Goal: Task Accomplishment & Management: Complete application form

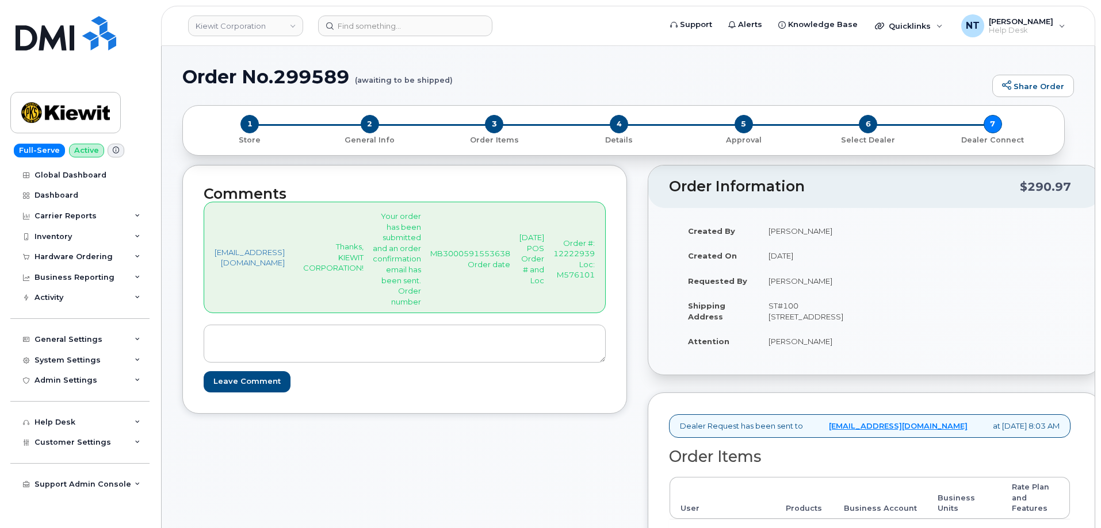
scroll to position [345, 0]
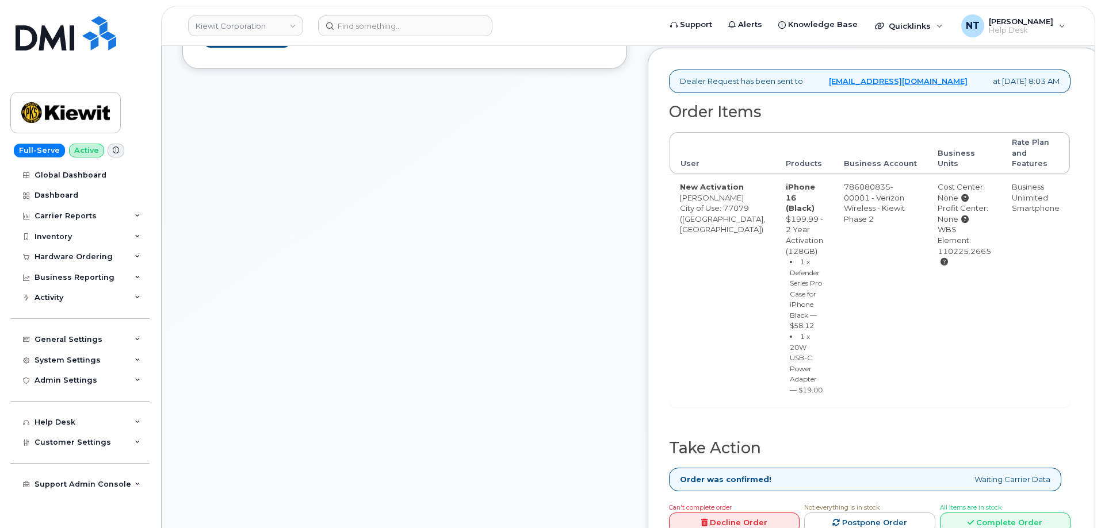
drag, startPoint x: 984, startPoint y: 305, endPoint x: 932, endPoint y: 304, distance: 51.8
click at [937, 267] on div "WBS Element: 110225.2665" at bounding box center [963, 245] width 53 height 43
copy div "110225.2665"
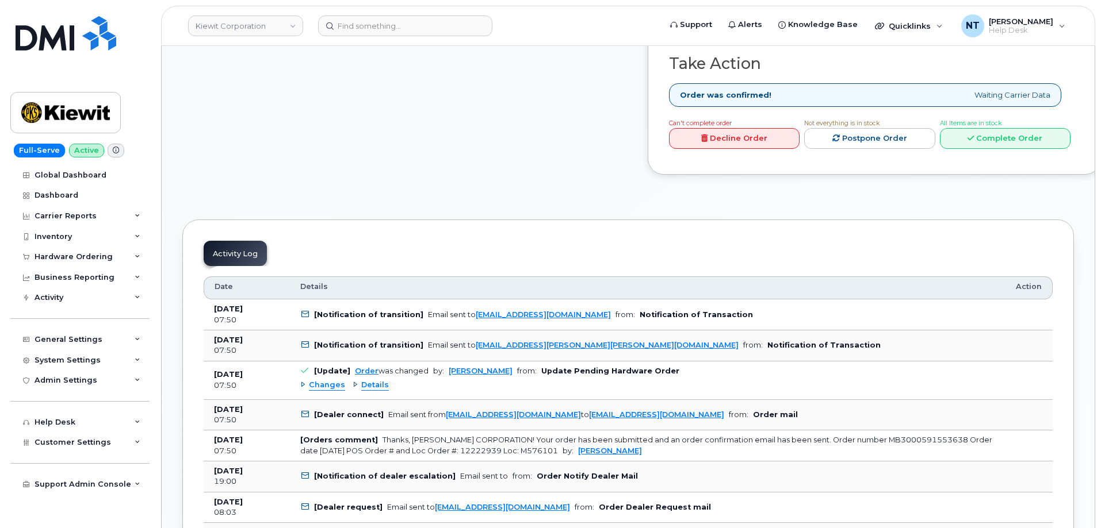
scroll to position [748, 0]
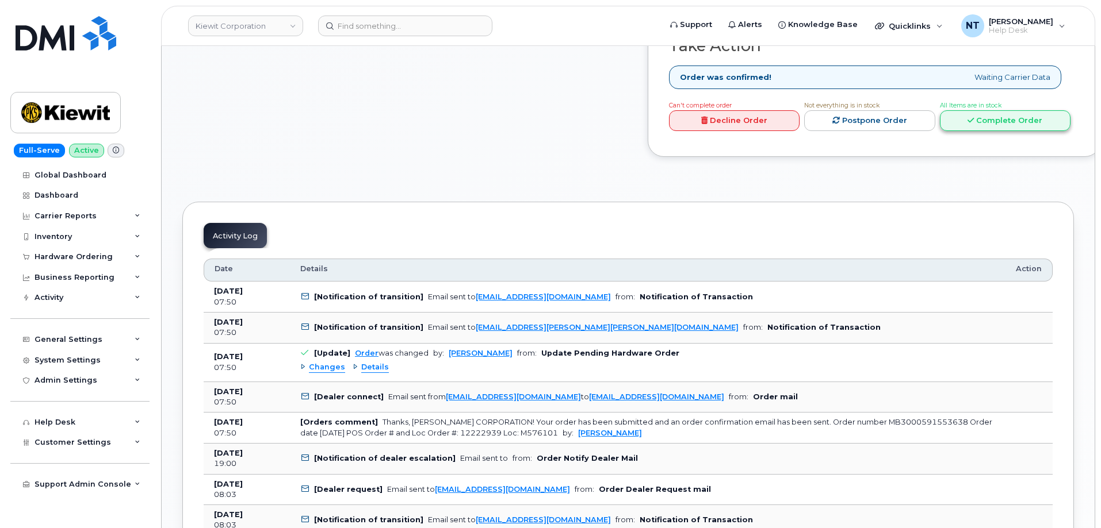
click at [1004, 132] on link "Complete Order" at bounding box center [1005, 120] width 131 height 21
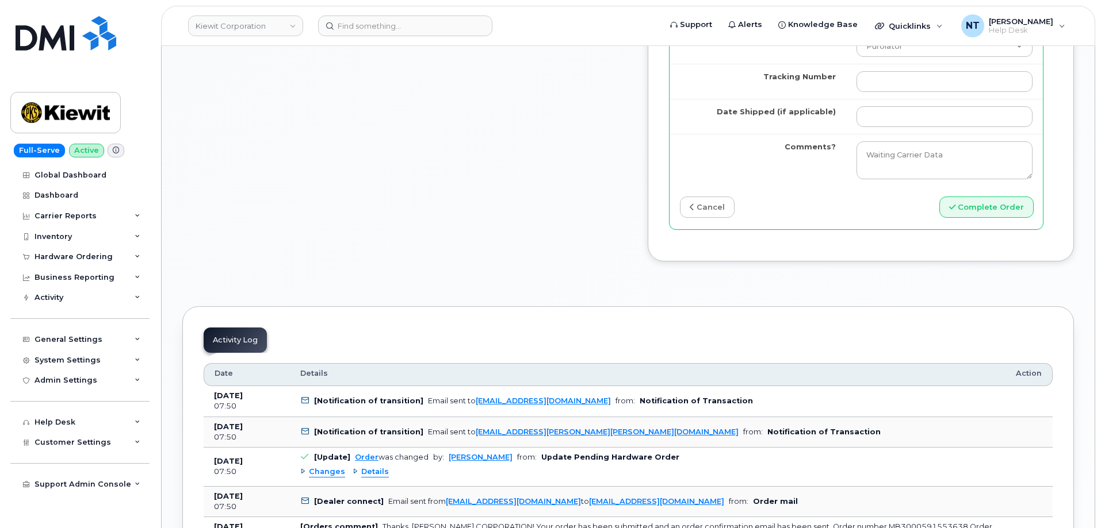
scroll to position [1265, 0]
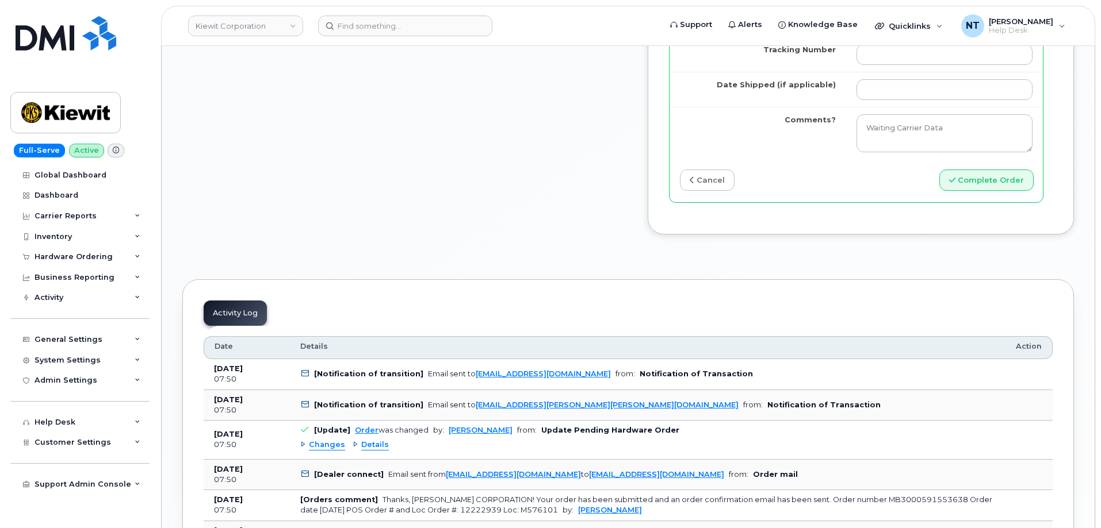
click at [929, 72] on td at bounding box center [944, 54] width 197 height 35
click at [914, 65] on input "Tracking Number" at bounding box center [944, 54] width 176 height 21
paste input "444401116400"
type input "444401116400"
click at [900, 30] on select "Purolator UPS FedEx Canada Post Courier Other Drop Off Pick Up" at bounding box center [944, 19] width 176 height 21
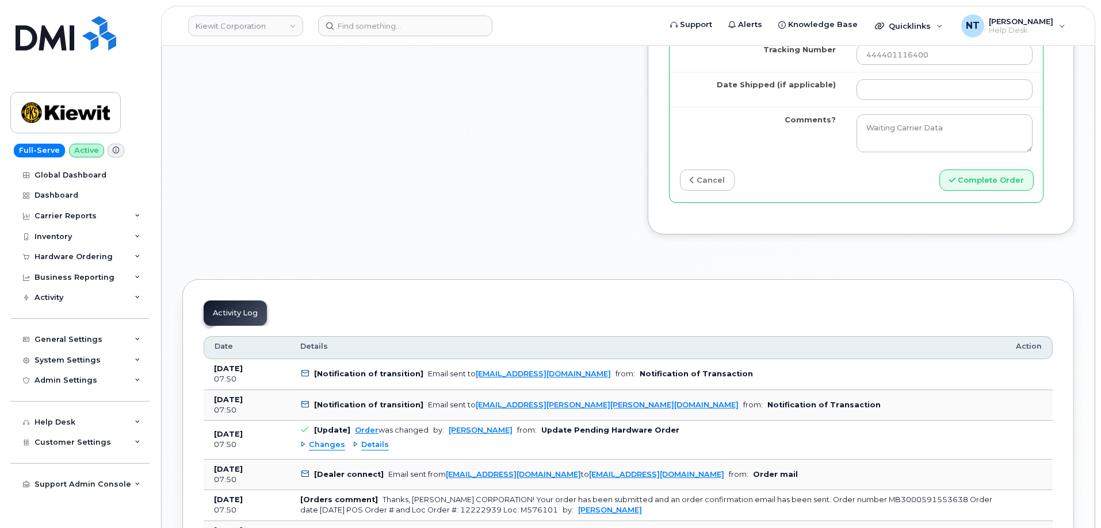
select select "FedEx"
click at [856, 30] on select "Purolator UPS FedEx Canada Post Courier Other Drop Off Pick Up" at bounding box center [944, 19] width 176 height 21
click at [879, 100] on input "Date Shipped (if applicable)" at bounding box center [944, 89] width 176 height 21
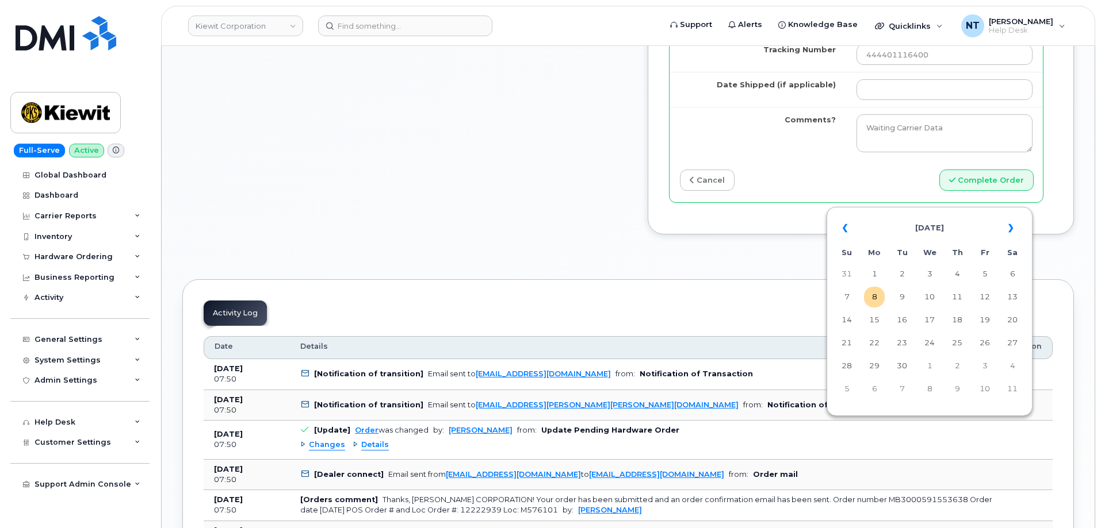
click at [875, 301] on td "8" at bounding box center [874, 297] width 21 height 21
type input "[DATE]"
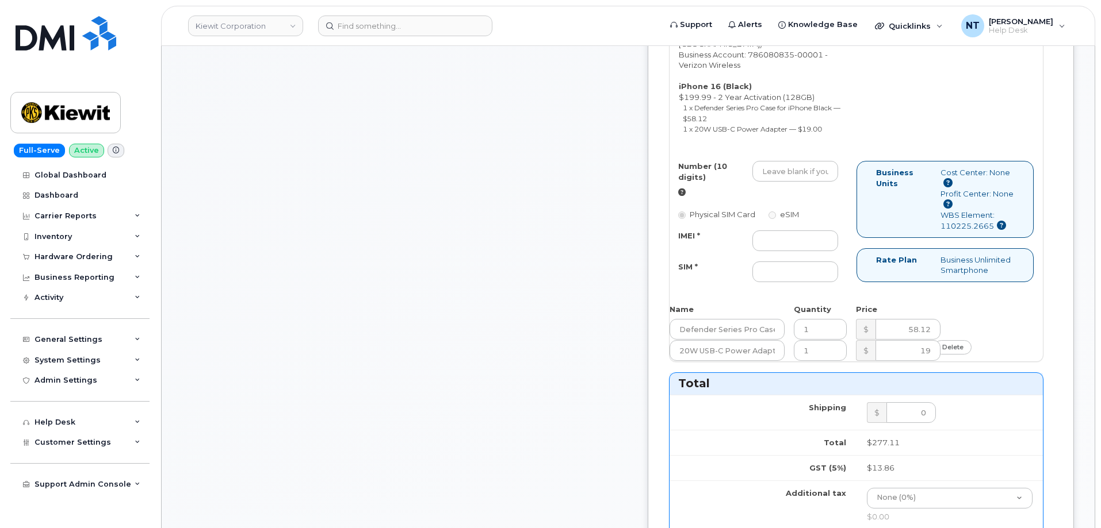
scroll to position [518, 0]
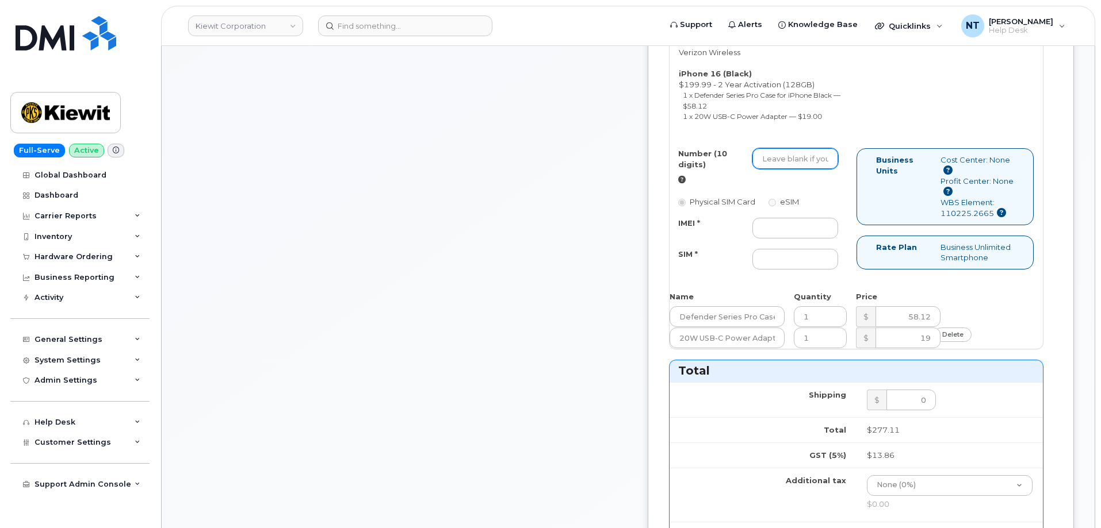
click at [801, 169] on input "Number (10 digits)" at bounding box center [795, 158] width 86 height 21
paste input "346-479-5143"
click at [827, 169] on input "346-479-5143" at bounding box center [795, 158] width 86 height 21
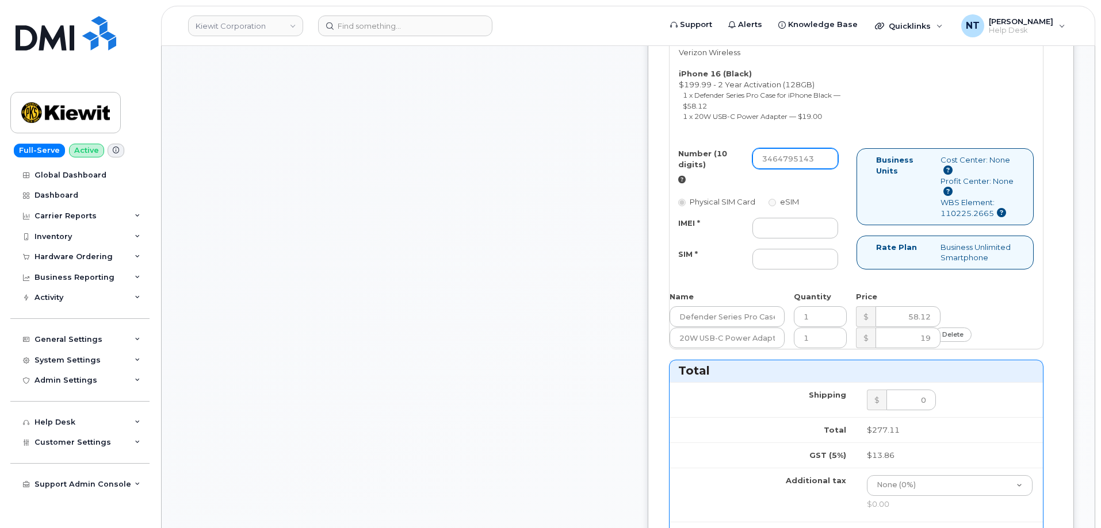
drag, startPoint x: 811, startPoint y: 244, endPoint x: 826, endPoint y: 250, distance: 16.2
click at [826, 169] on input "3464795143" at bounding box center [795, 158] width 86 height 21
type input "3464795143"
click at [822, 239] on input "IMEI *" at bounding box center [795, 228] width 86 height 21
paste input "356207329311196"
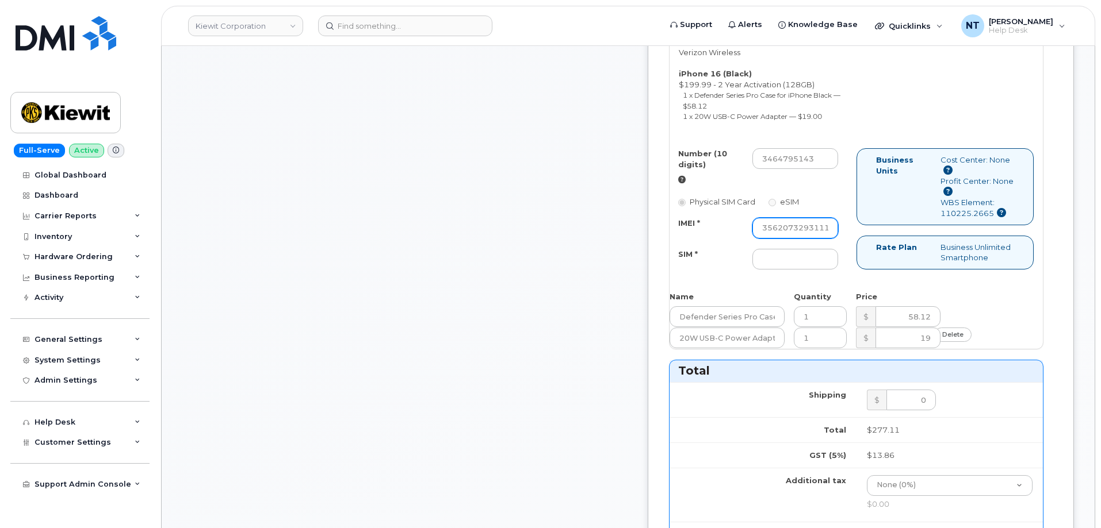
scroll to position [0, 23]
type input "356207329311196"
click at [833, 270] on input "SIM *" at bounding box center [795, 259] width 86 height 21
paste input "89049032007408885100218742940375"
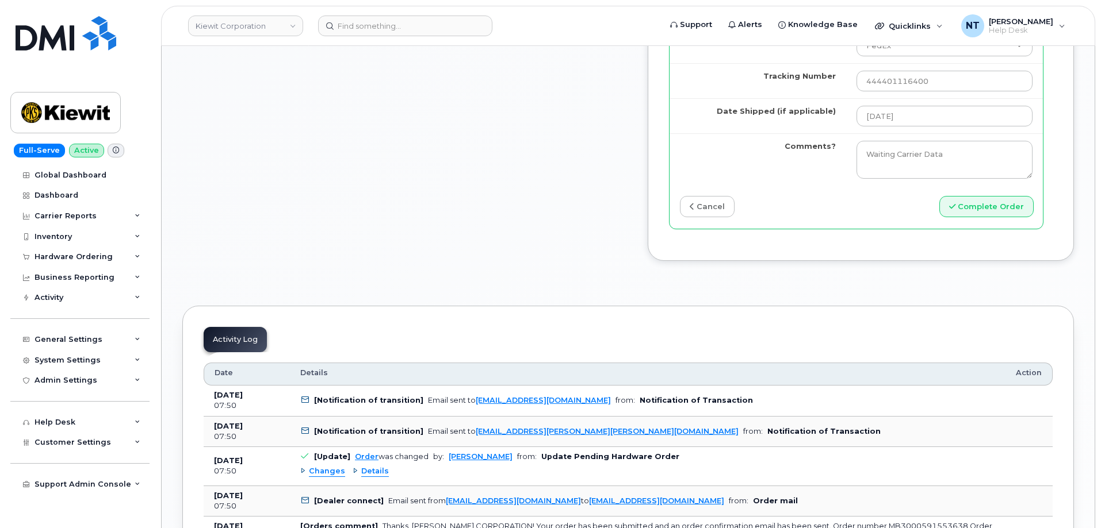
scroll to position [1265, 0]
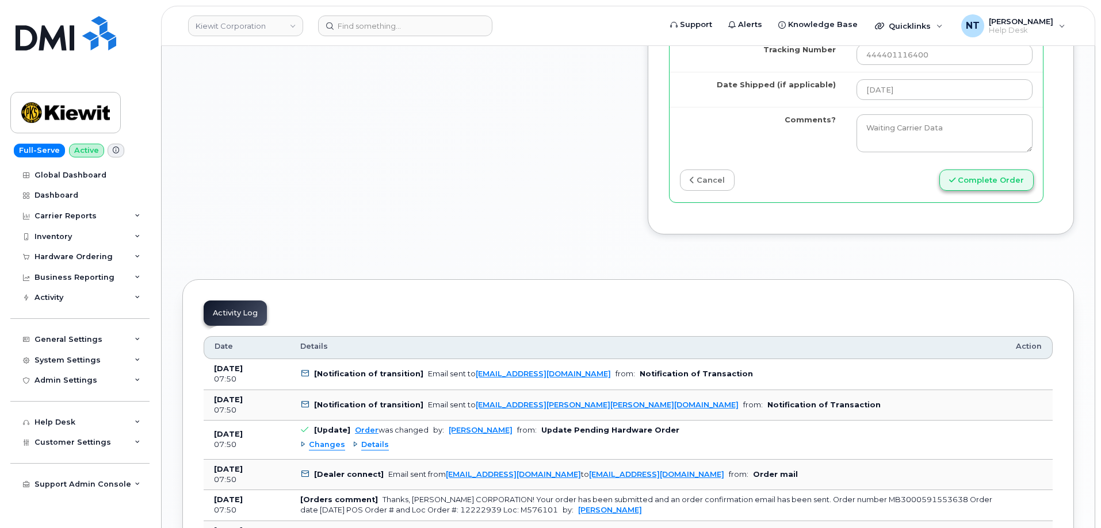
type input "89049032007408885100218742940375"
drag, startPoint x: 994, startPoint y: 292, endPoint x: 596, endPoint y: 230, distance: 402.6
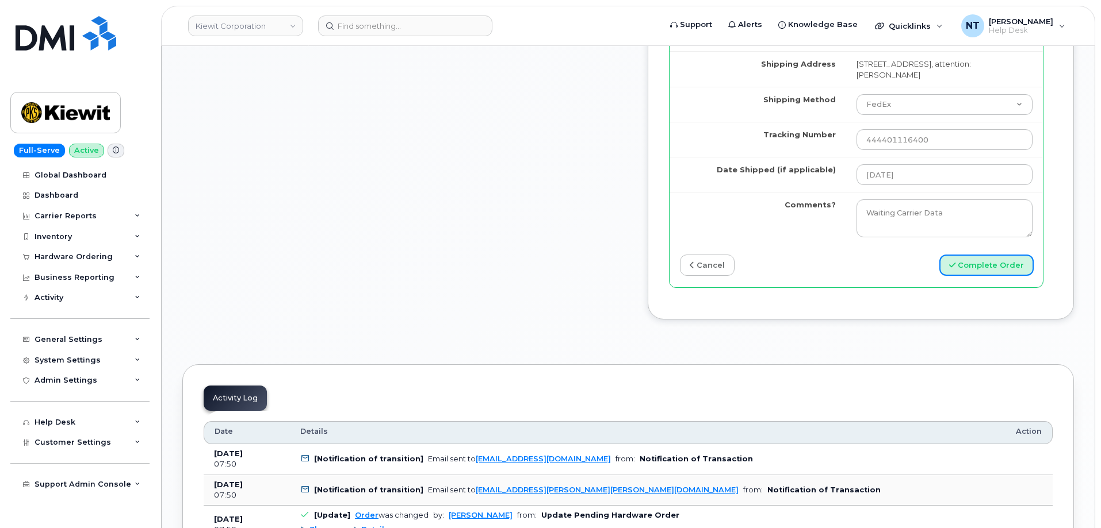
scroll to position [1208, 0]
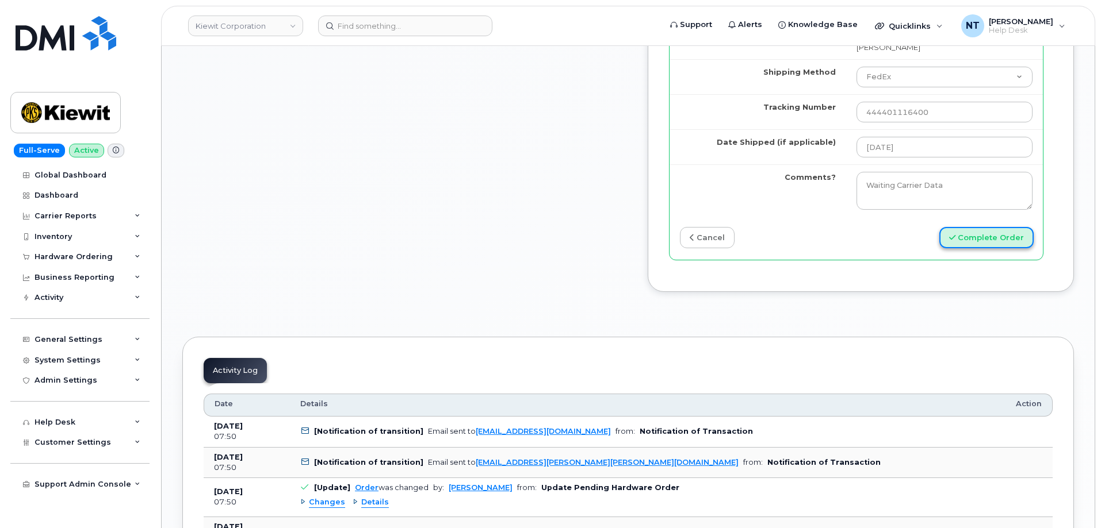
click at [973, 248] on button "Complete Order" at bounding box center [986, 237] width 94 height 21
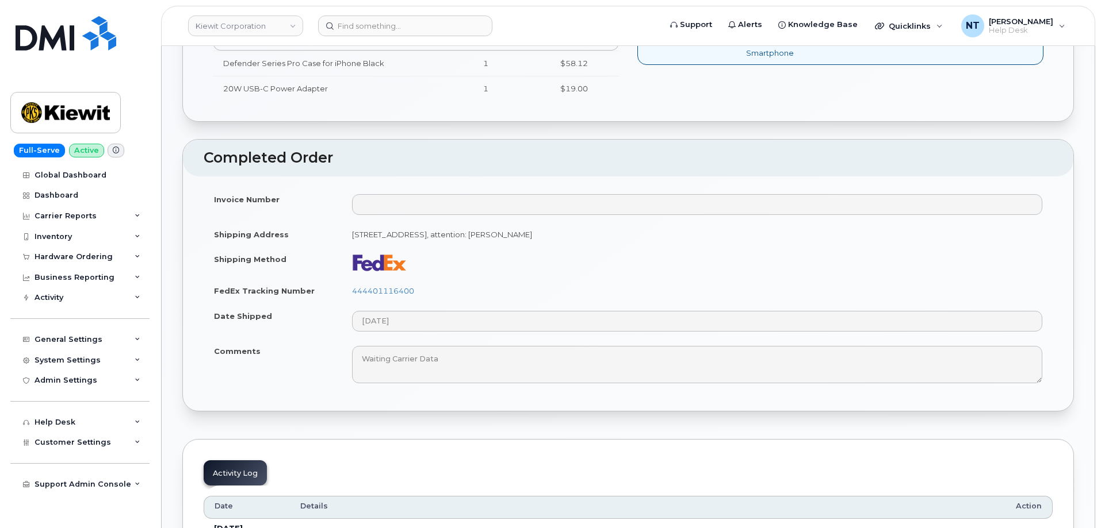
scroll to position [518, 0]
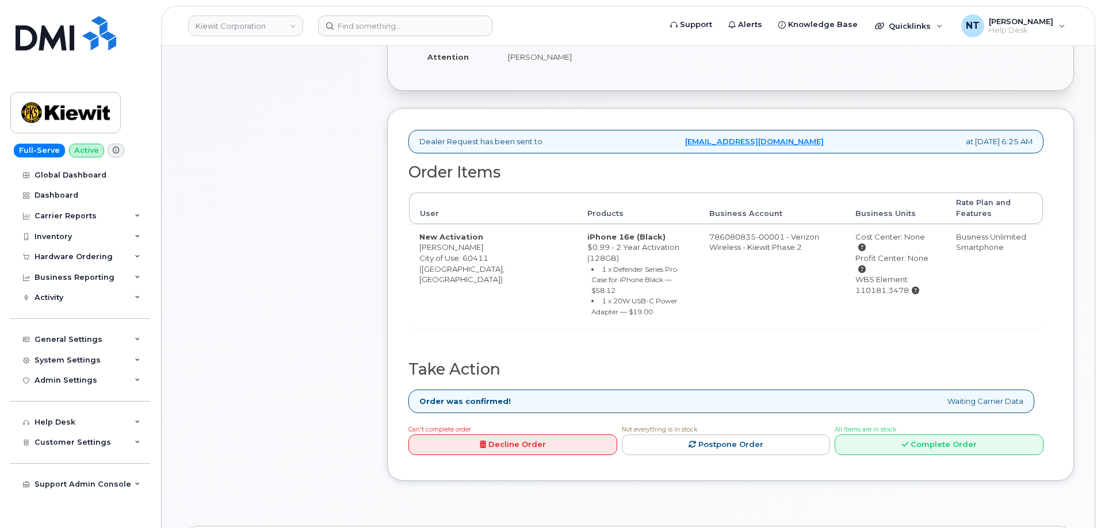
scroll to position [288, 0]
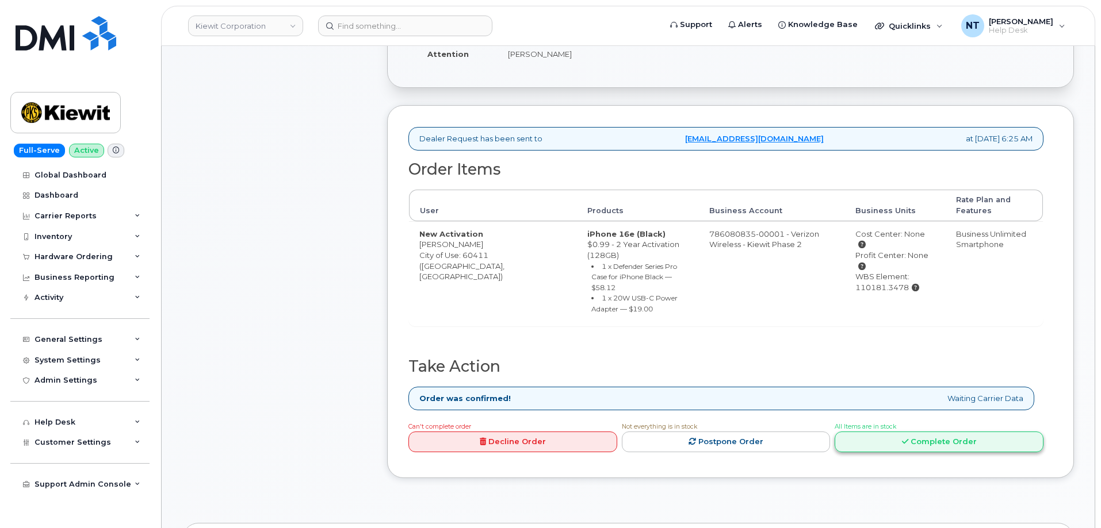
click at [917, 432] on link "Complete Order" at bounding box center [938, 442] width 209 height 21
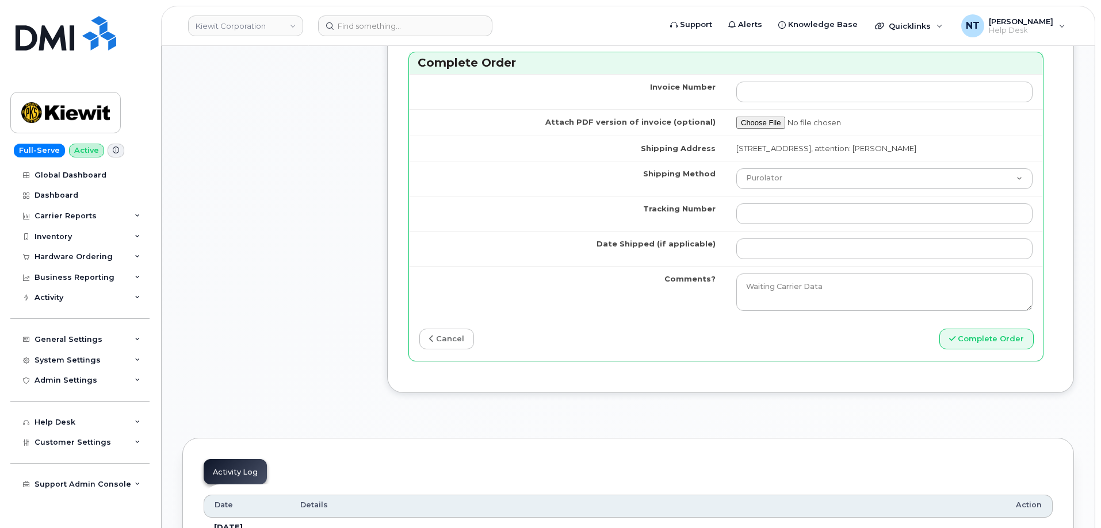
scroll to position [1035, 0]
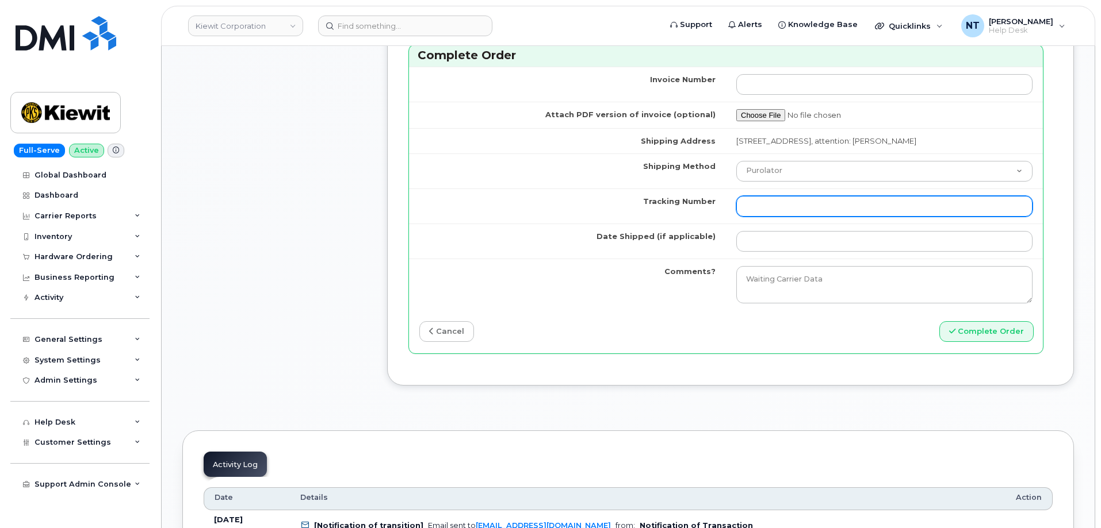
click at [807, 208] on input "Tracking Number" at bounding box center [884, 206] width 296 height 21
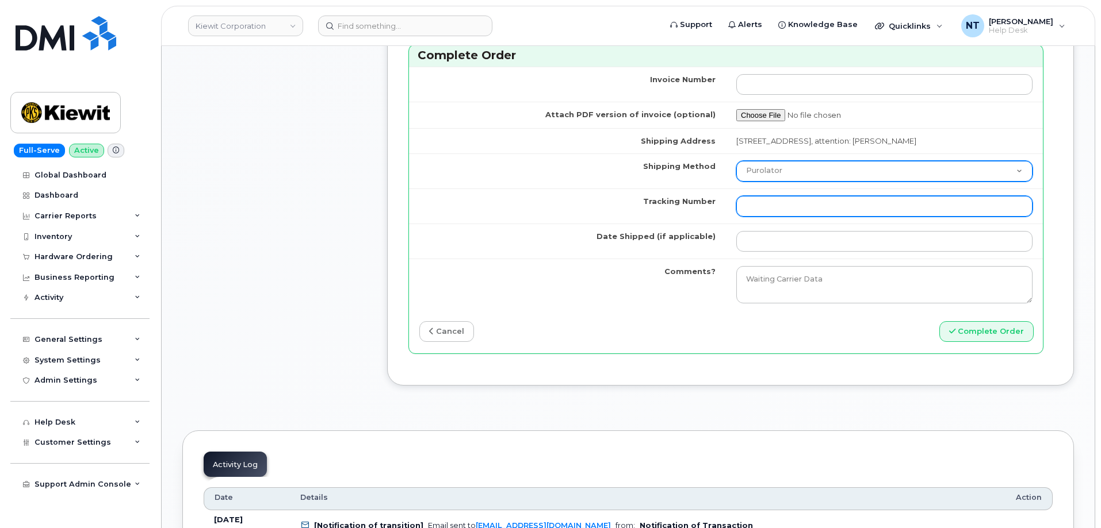
paste input "444401116411"
type input "444401116411"
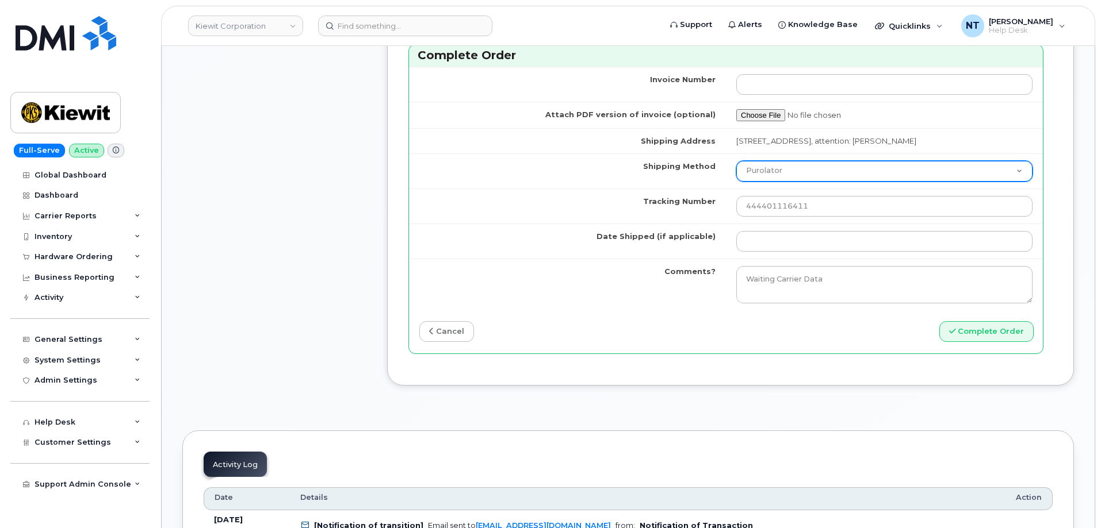
click at [797, 182] on select "Purolator UPS FedEx Canada Post Courier Other Drop Off Pick Up" at bounding box center [884, 171] width 296 height 21
select select "FedEx"
click at [736, 171] on select "Purolator UPS FedEx Canada Post Courier Other Drop Off Pick Up" at bounding box center [884, 171] width 296 height 21
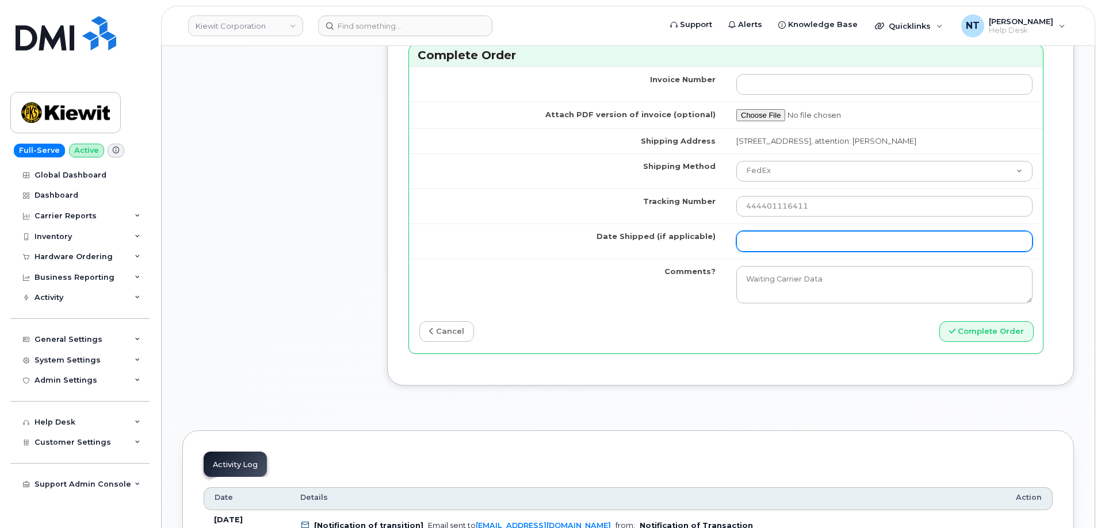
click at [768, 245] on input "Date Shipped (if applicable)" at bounding box center [884, 241] width 296 height 21
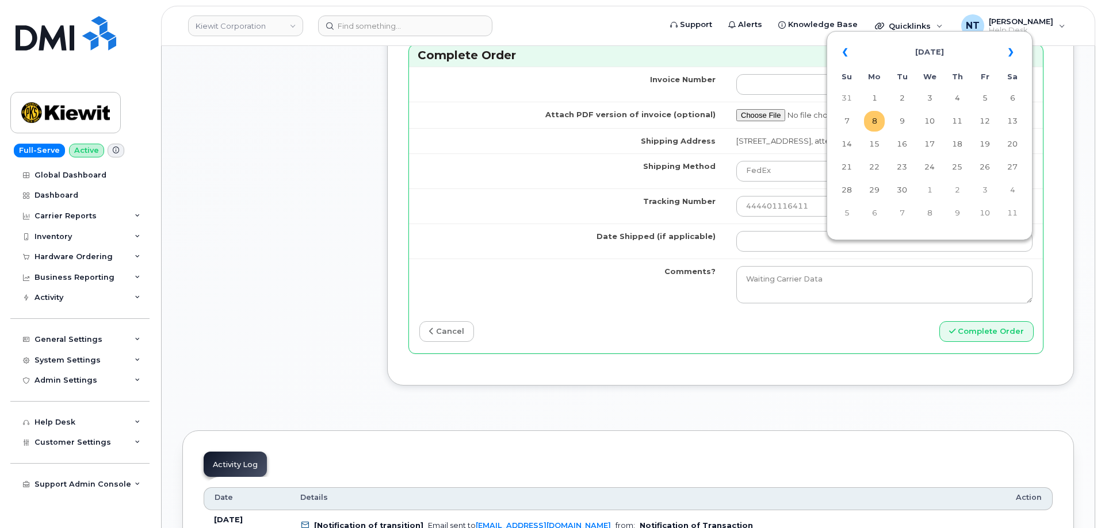
click at [876, 127] on td "8" at bounding box center [874, 121] width 21 height 21
type input "[DATE]"
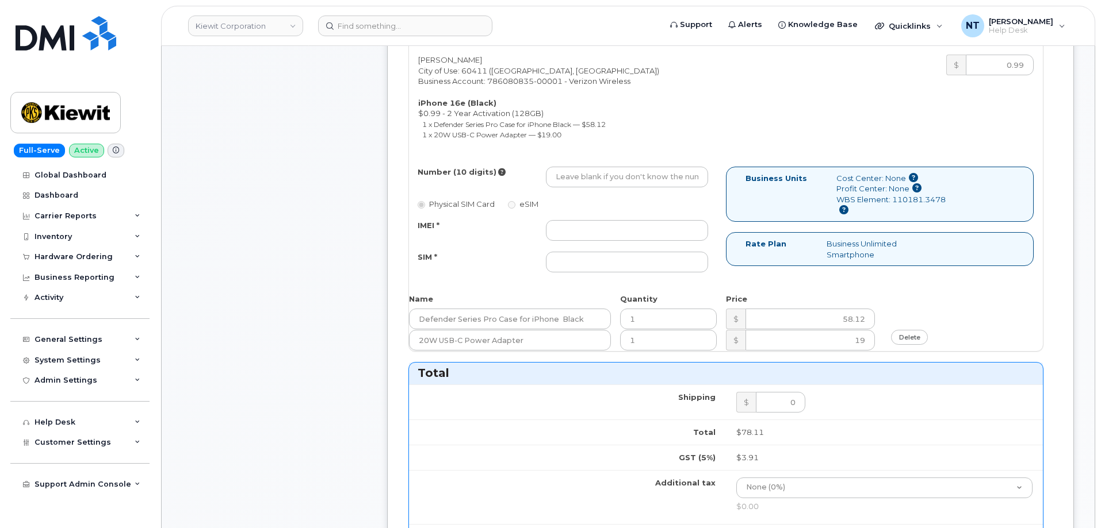
scroll to position [403, 0]
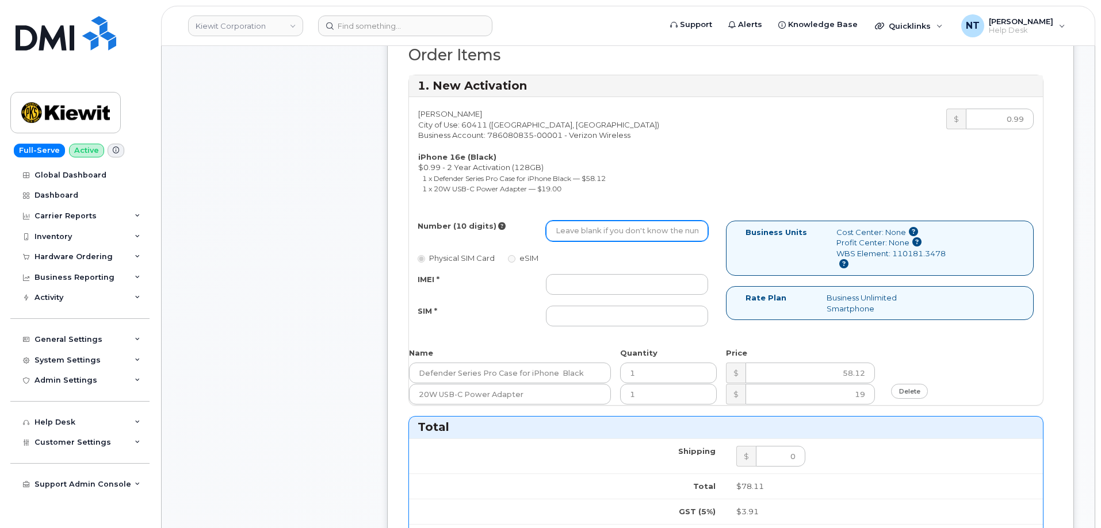
click at [594, 231] on input "Number (10 digits)" at bounding box center [627, 231] width 162 height 21
paste input "773-350-3122"
click at [593, 232] on input "773-350-3122" at bounding box center [627, 231] width 162 height 21
drag, startPoint x: 570, startPoint y: 231, endPoint x: 585, endPoint y: 235, distance: 16.0
click at [585, 235] on input "7733503122" at bounding box center [627, 231] width 162 height 21
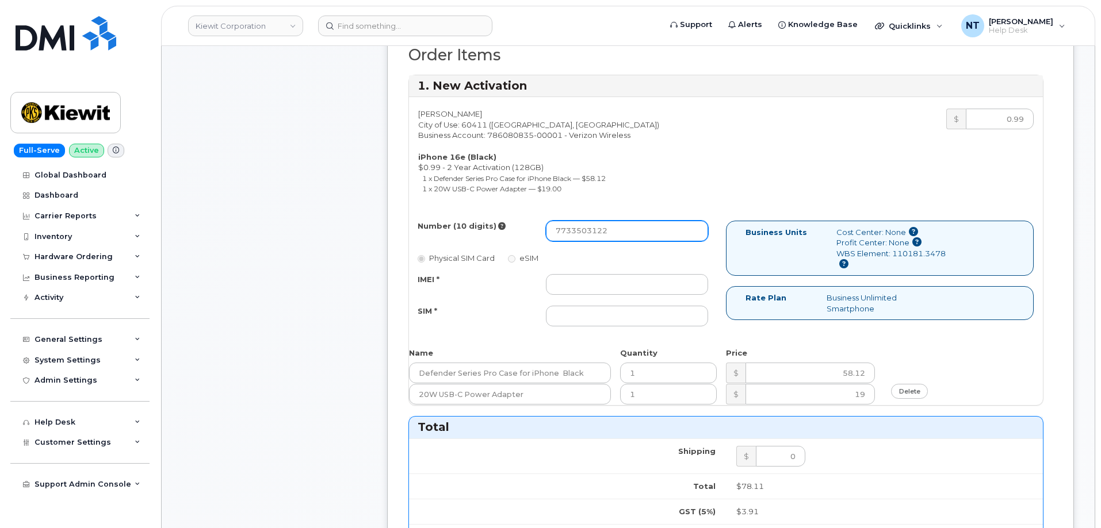
type input "7733503122"
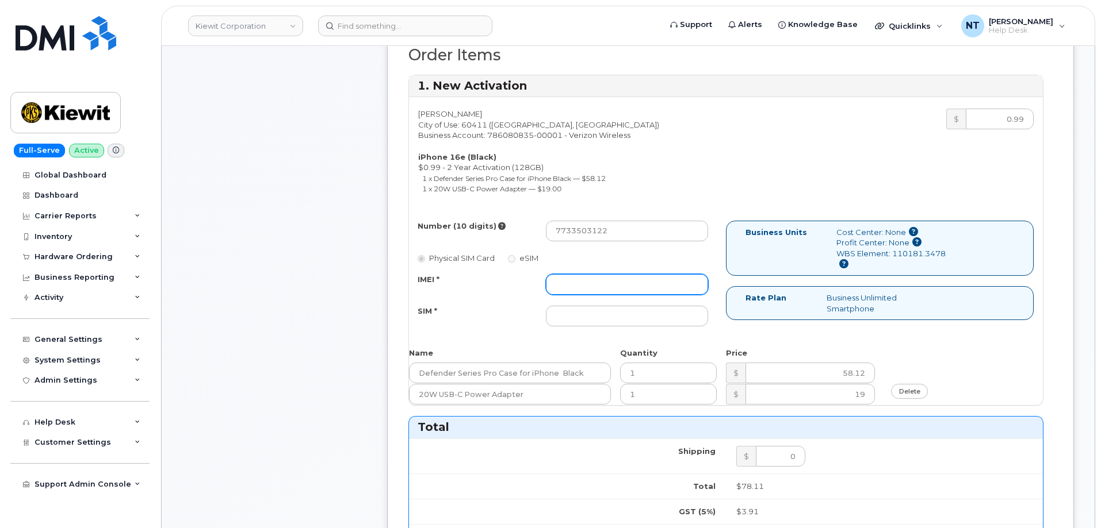
click at [604, 284] on input "IMEI *" at bounding box center [627, 284] width 162 height 21
paste input "357020910328662"
type input "357020910328662"
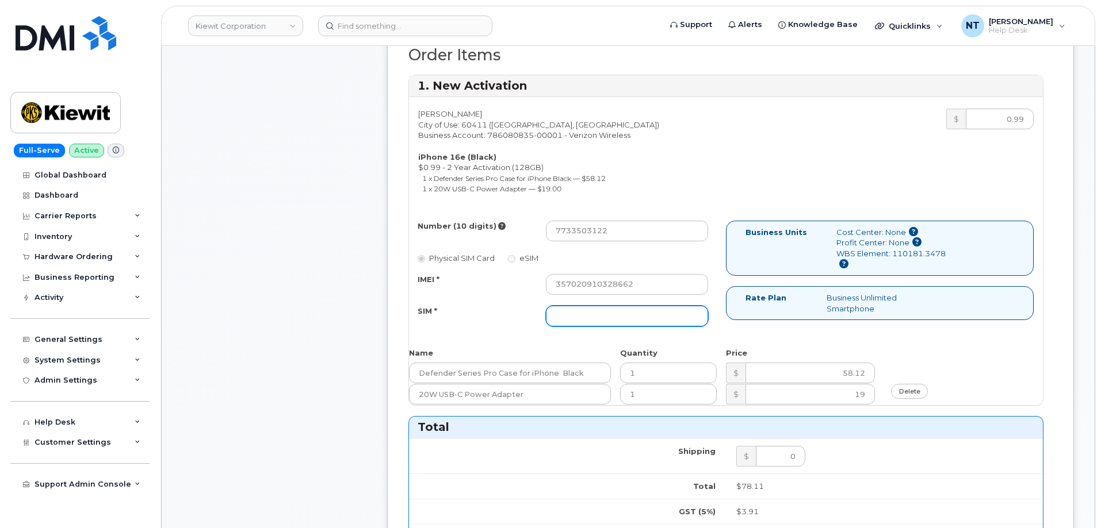
click at [624, 311] on input "SIM *" at bounding box center [627, 316] width 162 height 21
paste input "89043052010008889625002613605171"
type input "89043052010008889625002613605171"
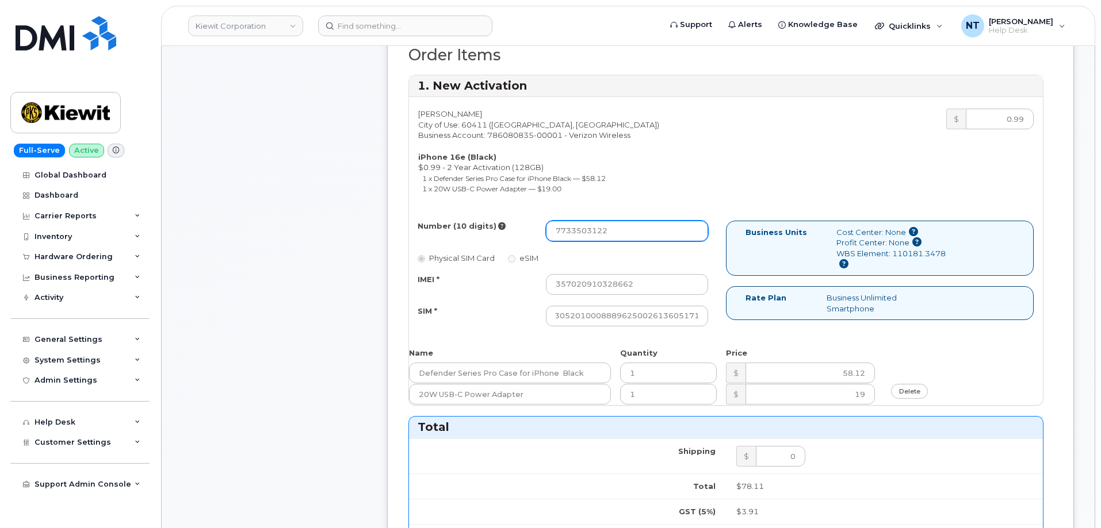
scroll to position [0, 0]
drag, startPoint x: 573, startPoint y: 235, endPoint x: 585, endPoint y: 238, distance: 12.4
click at [585, 238] on input "7733503122" at bounding box center [627, 231] width 162 height 21
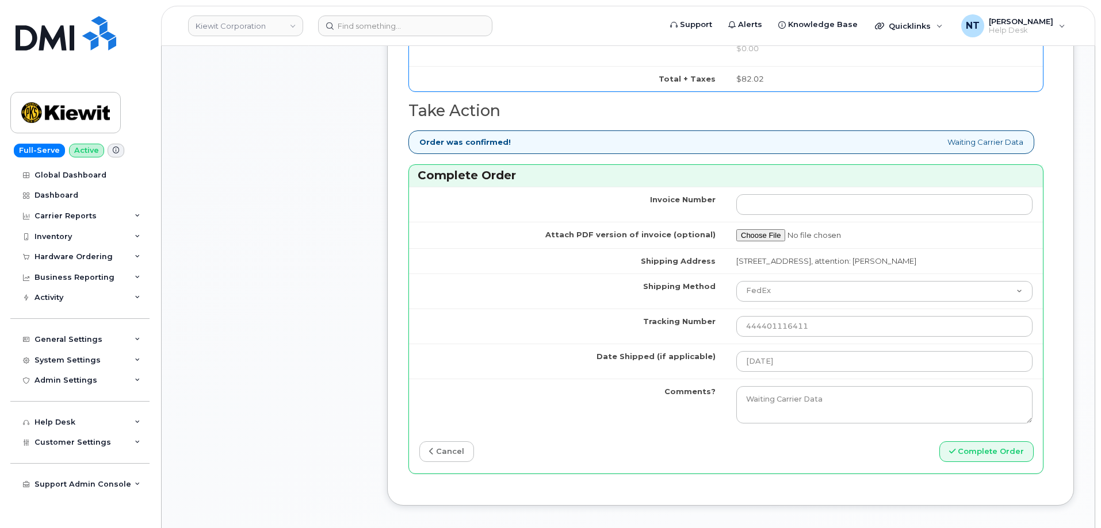
scroll to position [920, 0]
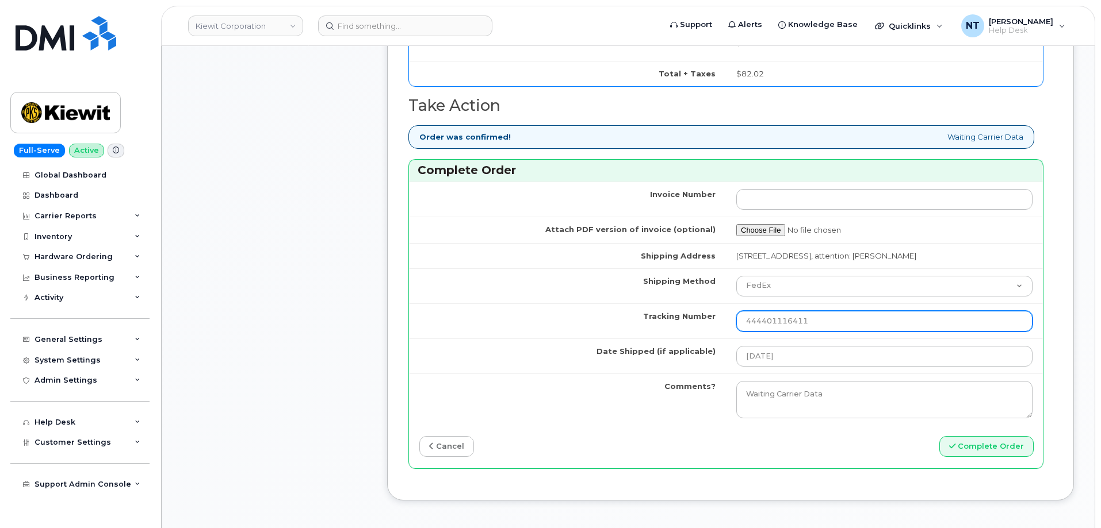
drag, startPoint x: 766, startPoint y: 335, endPoint x: 787, endPoint y: 336, distance: 21.3
click at [787, 332] on input "444401116411" at bounding box center [884, 321] width 296 height 21
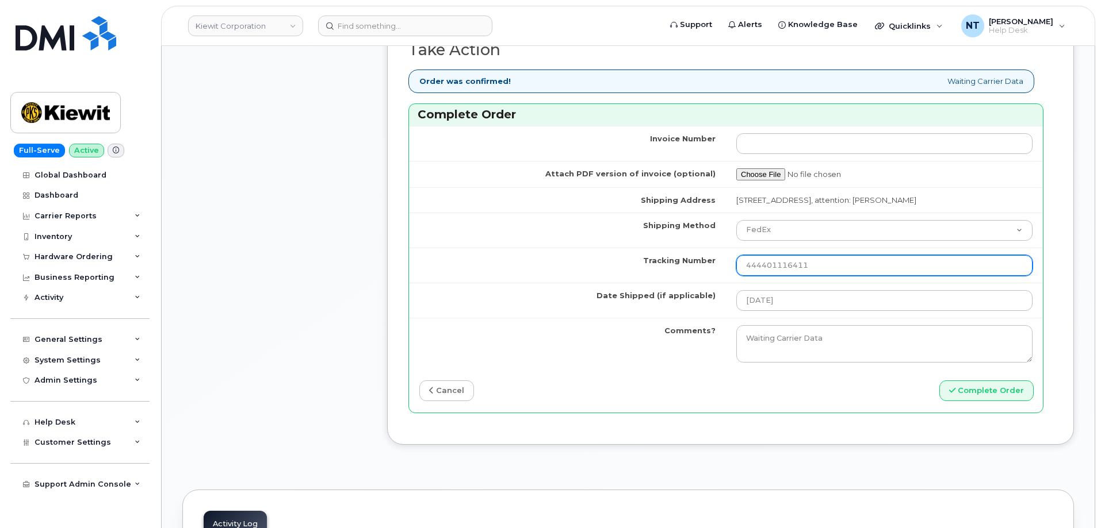
scroll to position [1035, 0]
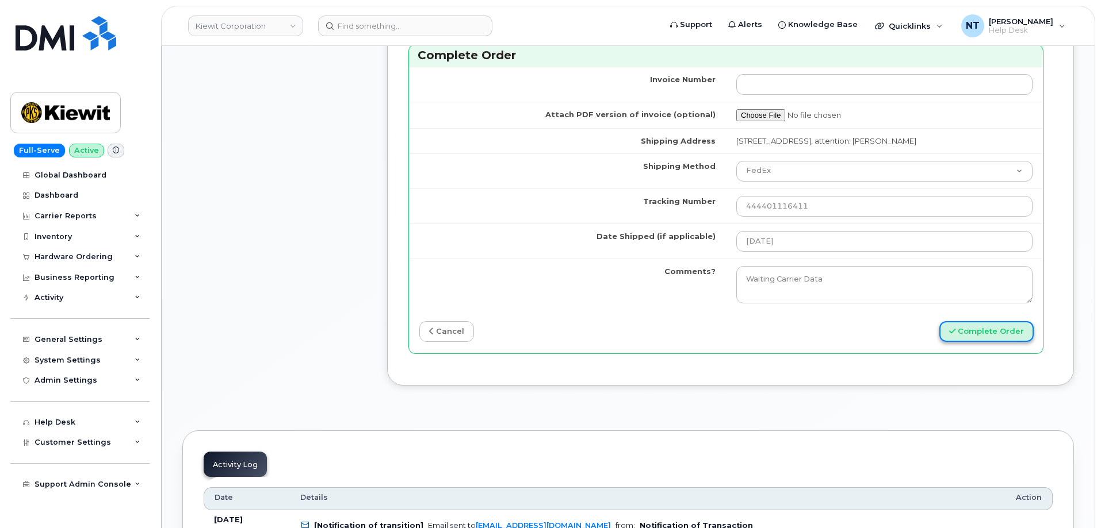
click at [991, 343] on button "Complete Order" at bounding box center [986, 331] width 94 height 21
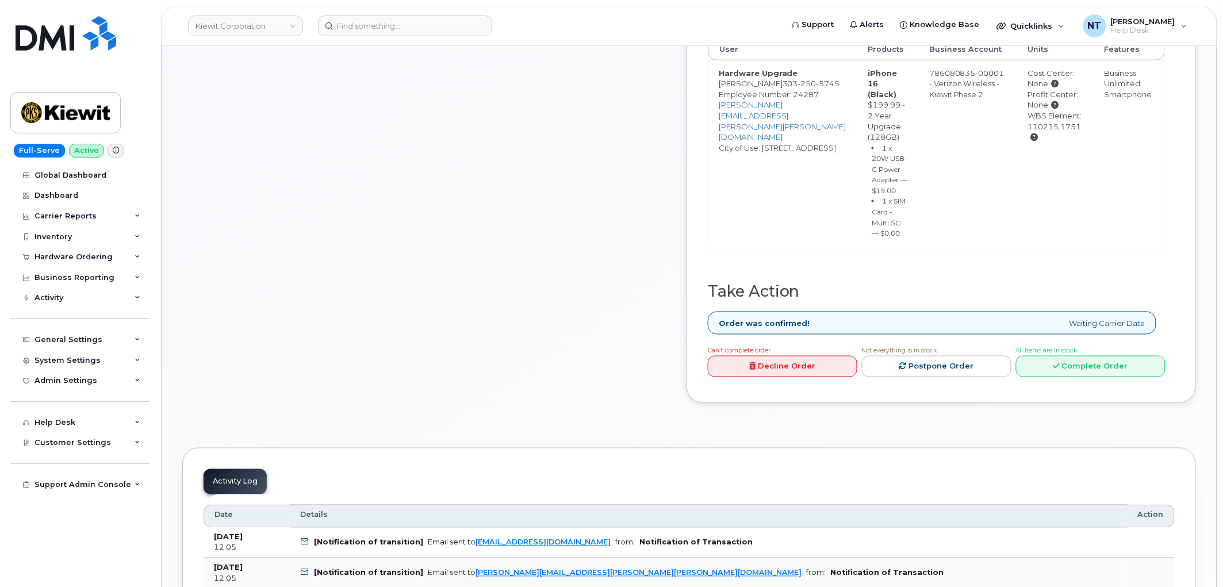
scroll to position [498, 0]
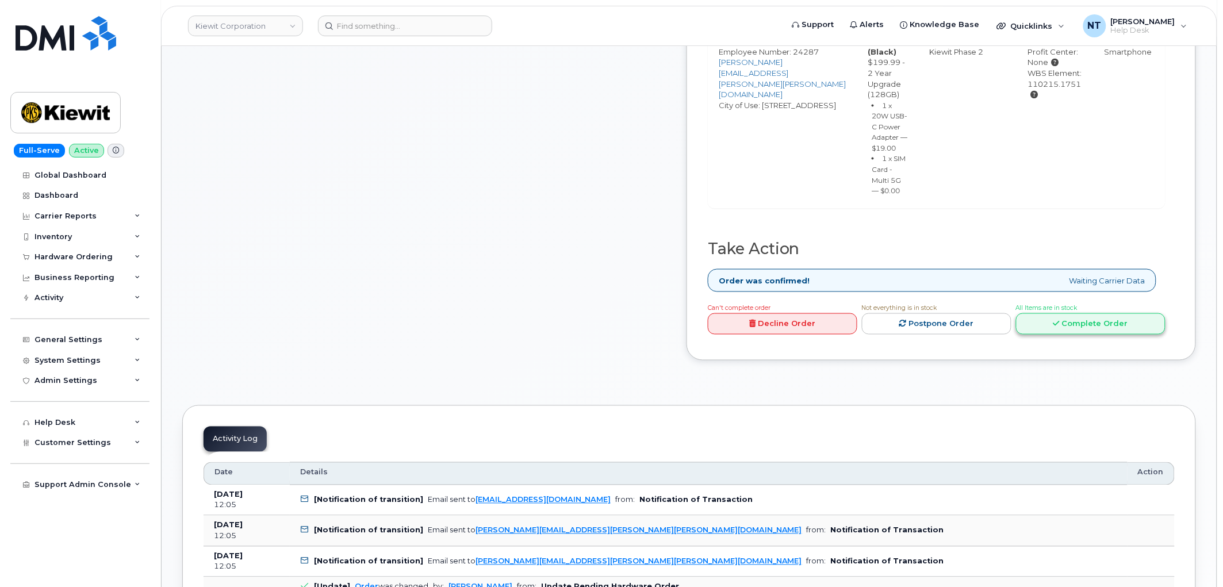
click at [1100, 335] on link "Complete Order" at bounding box center [1091, 323] width 150 height 21
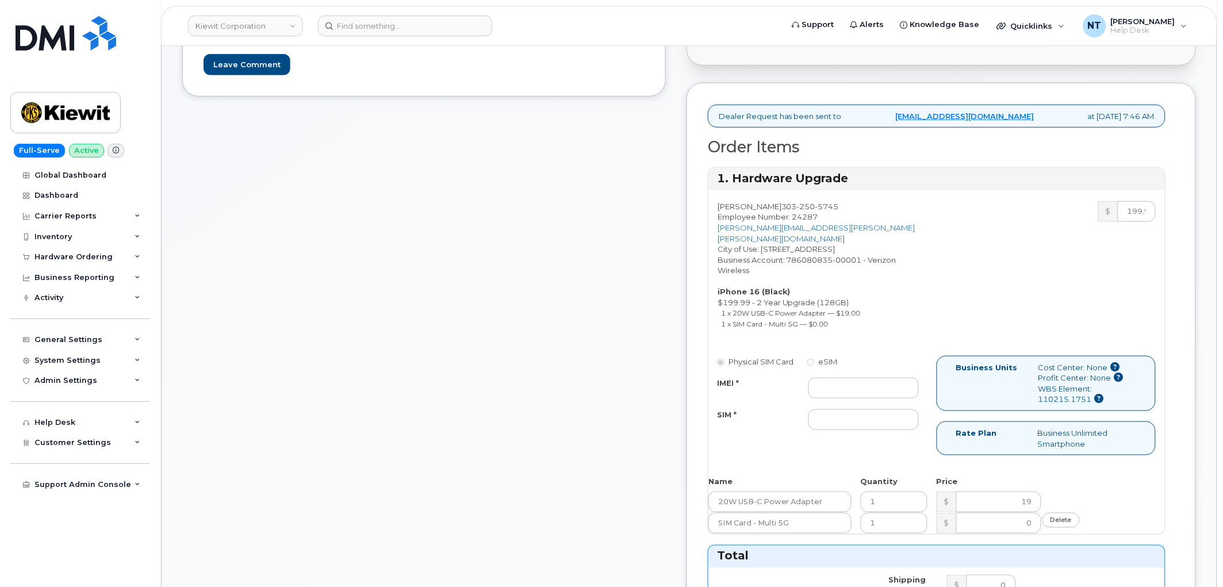
scroll to position [370, 0]
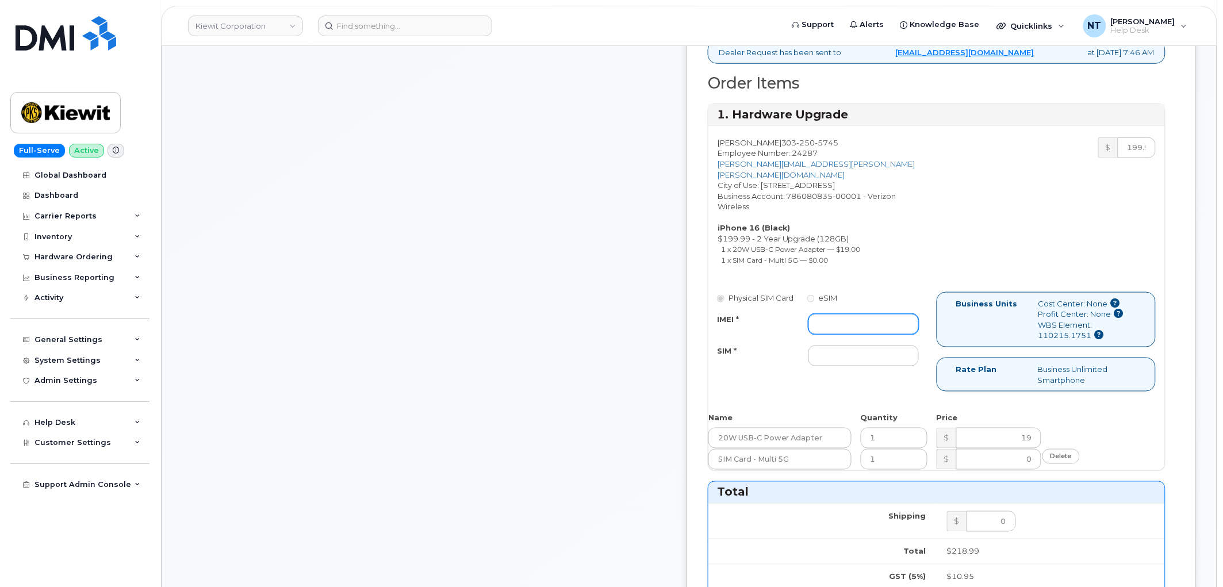
click at [919, 314] on input "IMEI *" at bounding box center [863, 324] width 110 height 21
paste input "352306393987164"
type input "352306393987164"
click at [894, 346] on input "SIM *" at bounding box center [863, 356] width 110 height 21
paste input "89049032007408885100217373622027"
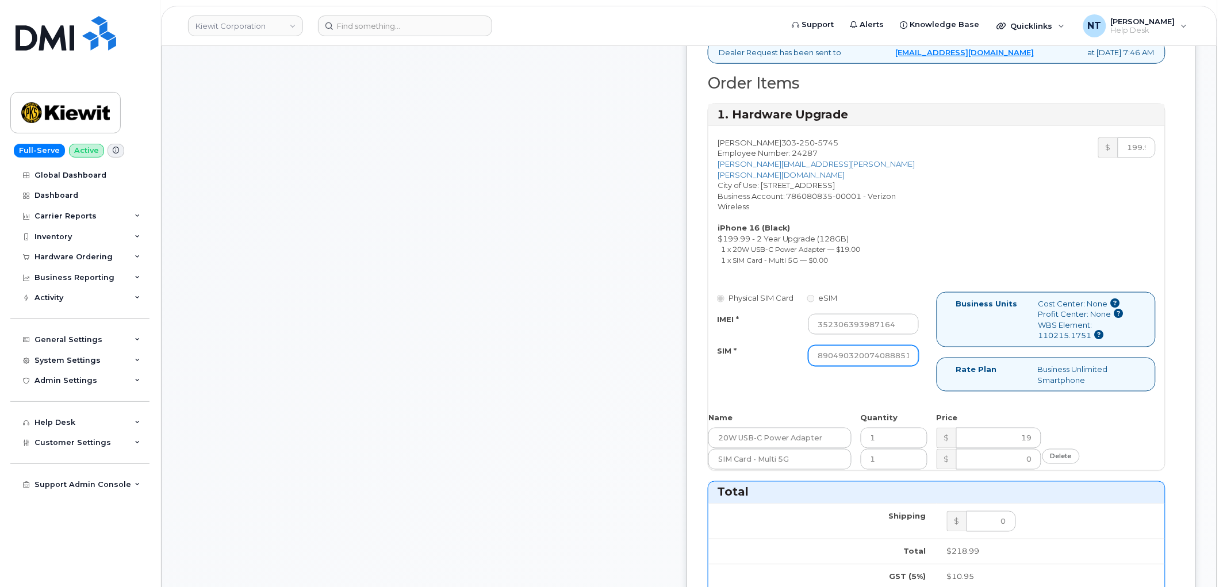
scroll to position [0, 87]
type input "89049032007408885100217373622027"
drag, startPoint x: 904, startPoint y: 302, endPoint x: 972, endPoint y: 302, distance: 67.9
click at [972, 302] on div "Physical SIM Card eSIM IMEI * 352306393987164 SIM * 890490320074088851002173736…" at bounding box center [936, 347] width 457 height 110
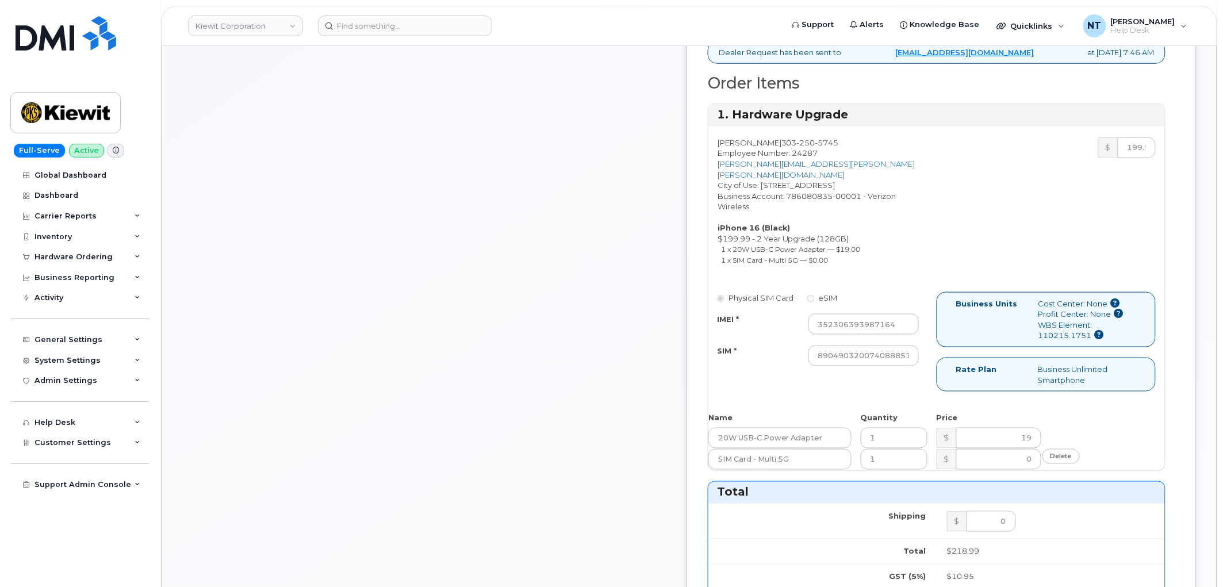
click at [928, 315] on div "IMEI * 352306393987164 SIM * 89049032007408885100217373622027" at bounding box center [817, 340] width 219 height 52
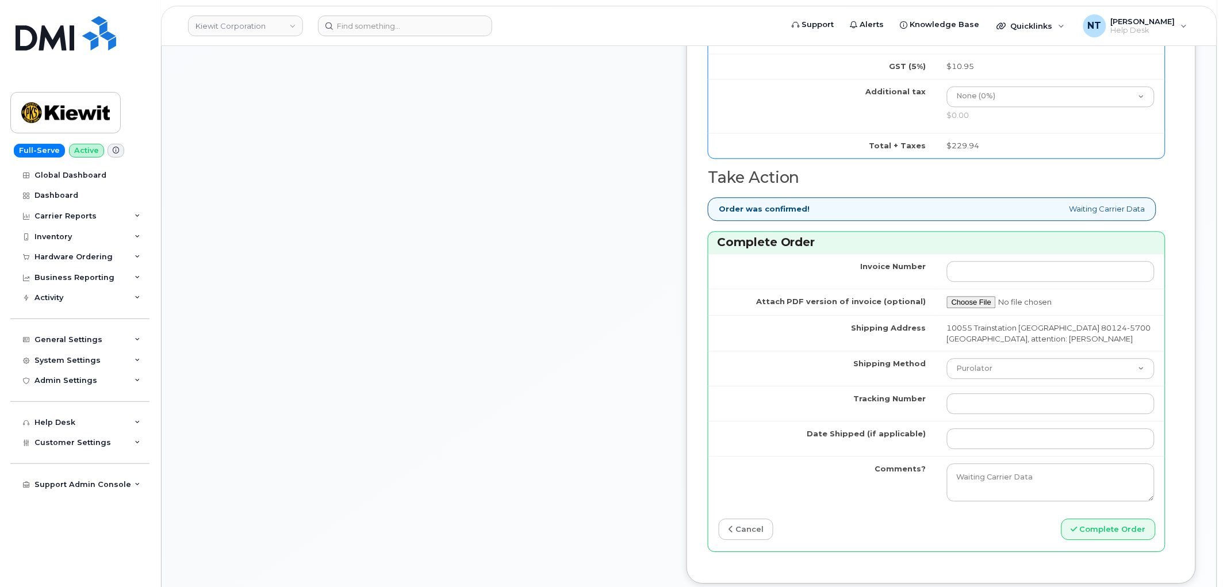
scroll to position [882, 0]
click at [1001, 358] on select "Purolator UPS FedEx Canada Post Courier Other Drop Off Pick Up" at bounding box center [1051, 368] width 208 height 21
select select "FedEx"
click at [969, 358] on select "Purolator UPS FedEx Canada Post Courier Other Drop Off Pick Up" at bounding box center [1051, 368] width 208 height 21
click at [995, 428] on input "Date Shipped (if applicable)" at bounding box center [1051, 438] width 208 height 21
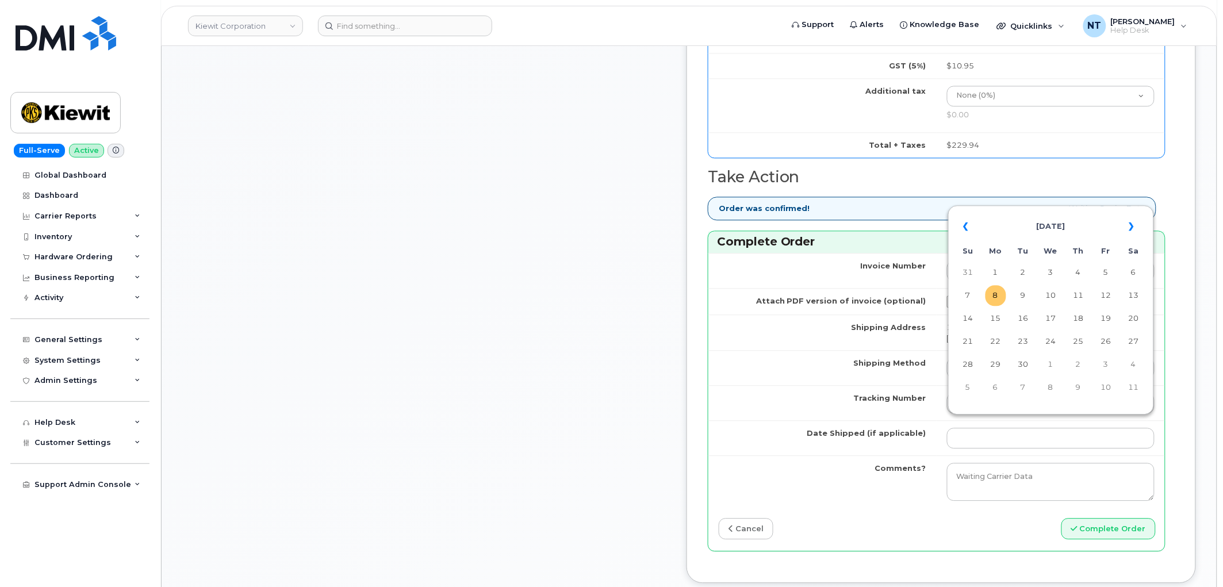
click at [998, 296] on td "8" at bounding box center [996, 295] width 21 height 21
type input "[DATE]"
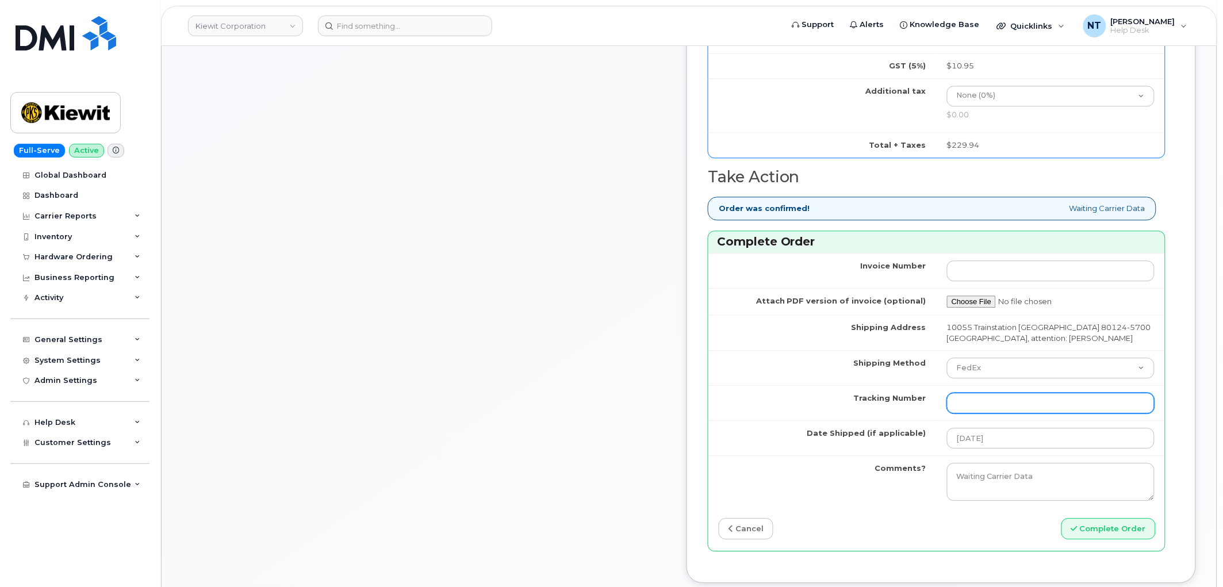
click at [1014, 403] on input "Tracking Number" at bounding box center [1051, 403] width 208 height 21
paste input "444401116422"
drag, startPoint x: 1001, startPoint y: 394, endPoint x: 1019, endPoint y: 397, distance: 18.6
click at [1019, 397] on input "444401116422" at bounding box center [1051, 403] width 208 height 21
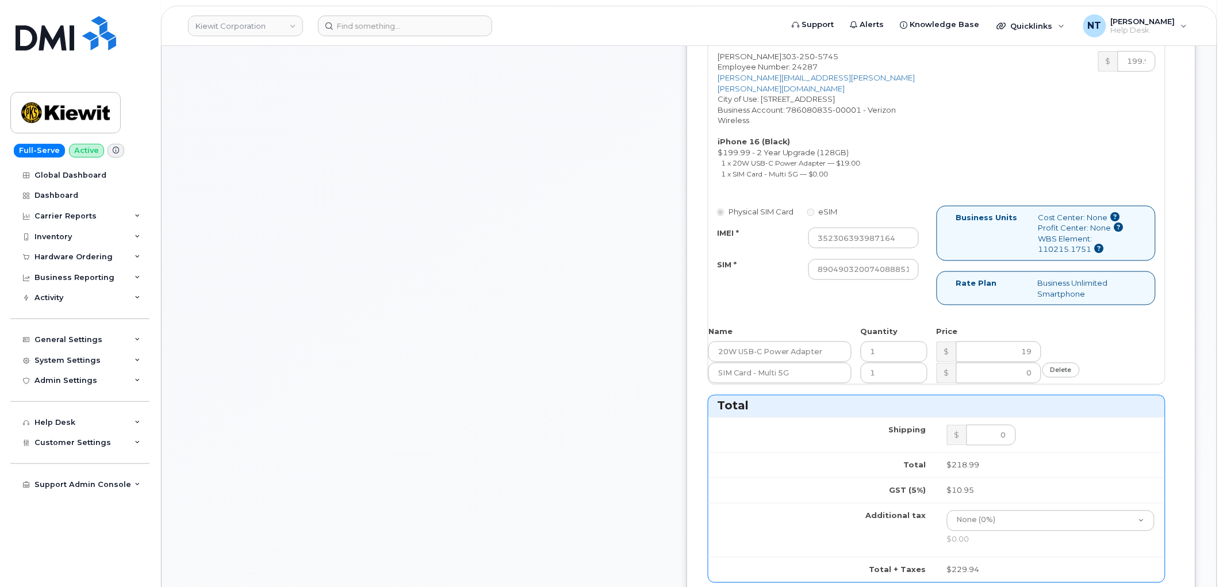
scroll to position [434, 0]
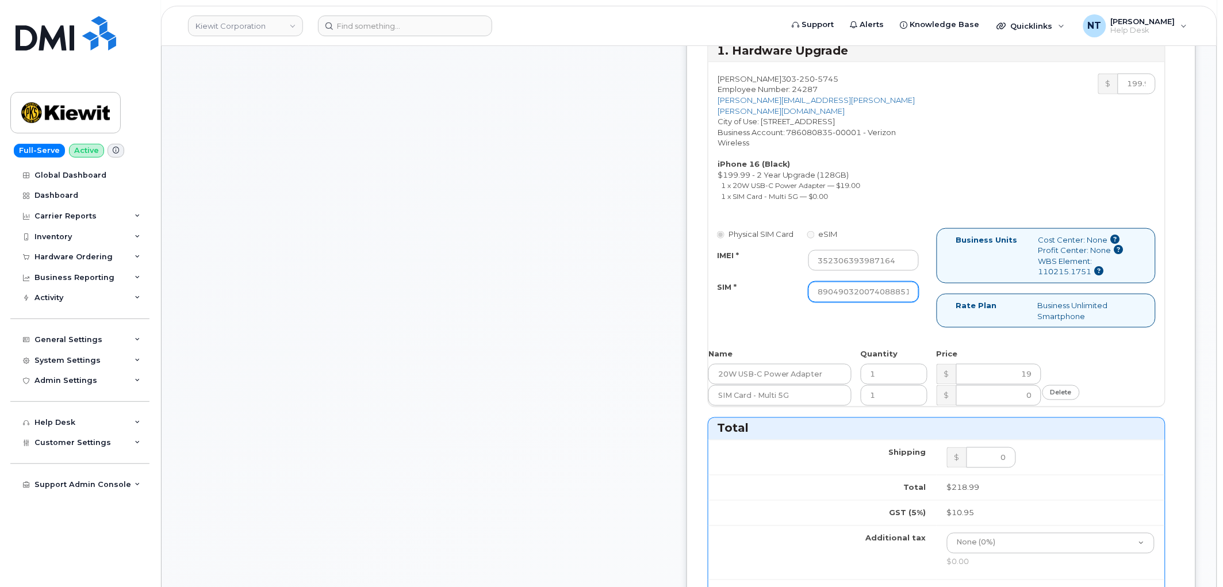
type input "444401116422"
click at [913, 282] on input "89049032007408885100217373622027" at bounding box center [863, 292] width 110 height 21
drag, startPoint x: 893, startPoint y: 273, endPoint x: 1021, endPoint y: 282, distance: 127.9
click at [1021, 282] on div "Physical SIM Card eSIM IMEI * 352306393987164 SIM * 890490320074088851002173736…" at bounding box center [936, 283] width 457 height 110
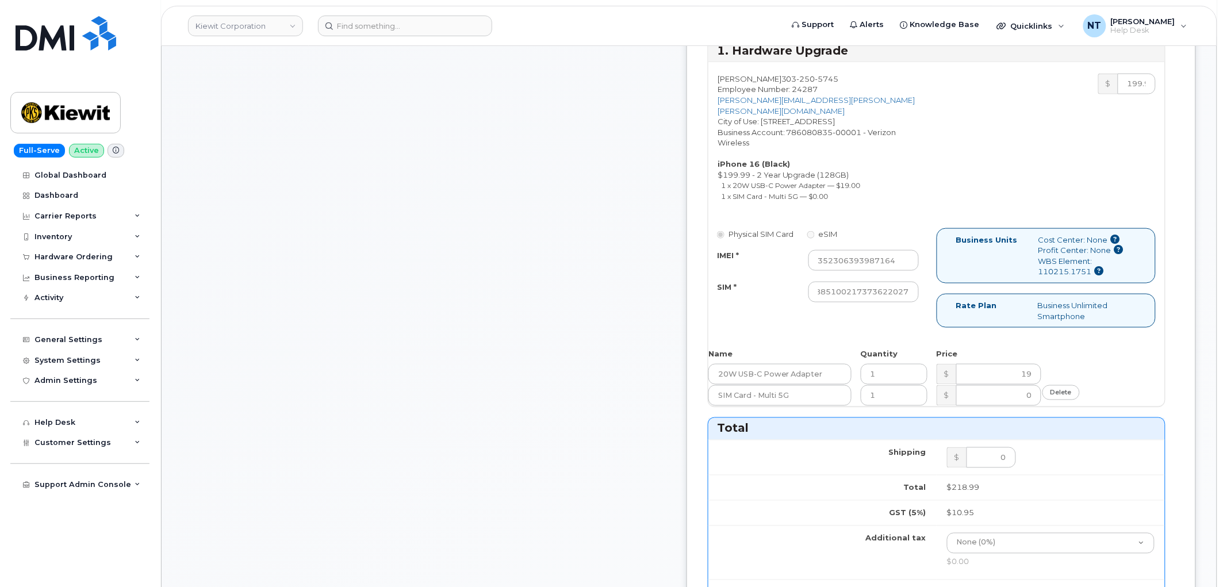
scroll to position [0, 0]
click at [607, 301] on div "Comments jhelwagen@dminc.com Thanks, KIEWIT CORPORATION! Your order has been su…" at bounding box center [424, 389] width 484 height 1317
drag, startPoint x: 882, startPoint y: 271, endPoint x: 1037, endPoint y: 285, distance: 156.4
click at [1037, 285] on div "Physical SIM Card eSIM IMEI * 352306393987164 SIM * 890490320074088851002173736…" at bounding box center [936, 283] width 457 height 110
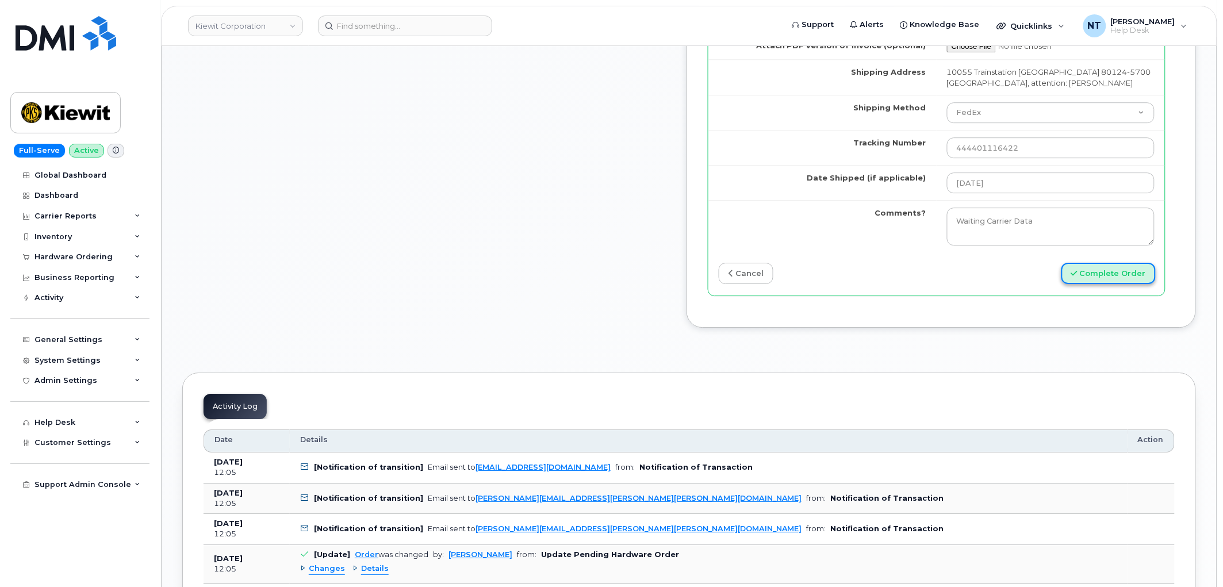
scroll to position [0, 0]
click at [1100, 270] on button "Complete Order" at bounding box center [1108, 273] width 94 height 21
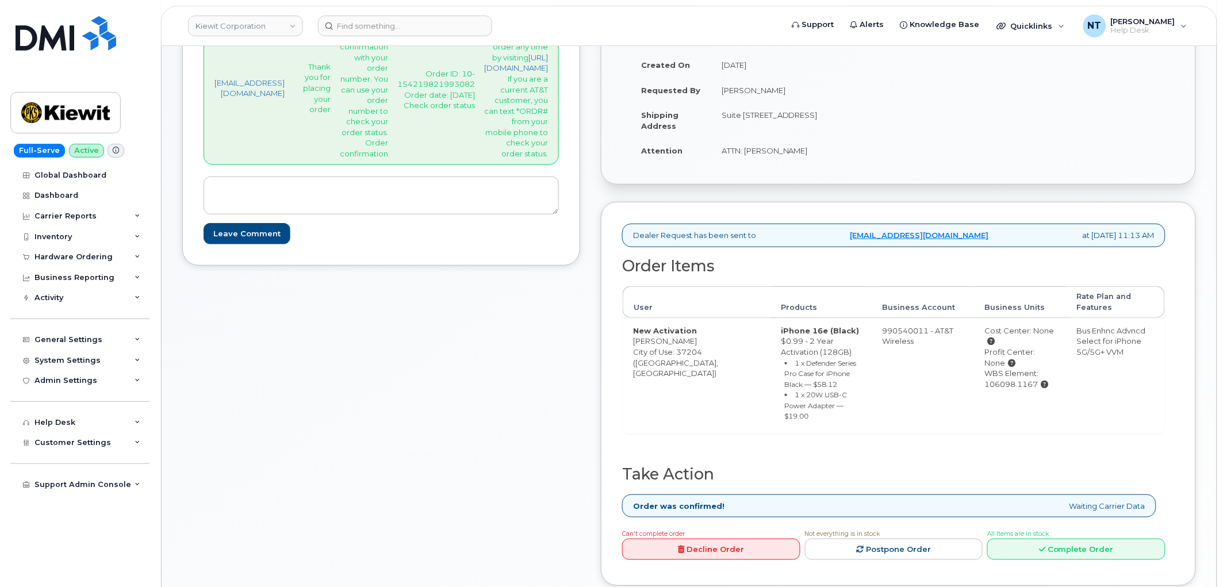
scroll to position [191, 0]
drag, startPoint x: 986, startPoint y: 385, endPoint x: 1038, endPoint y: 388, distance: 53.0
click at [1038, 388] on td "Cost Center: None Profit Center: None WBS Element: 106098.1167" at bounding box center [1021, 375] width 92 height 116
copy div "106098.1167"
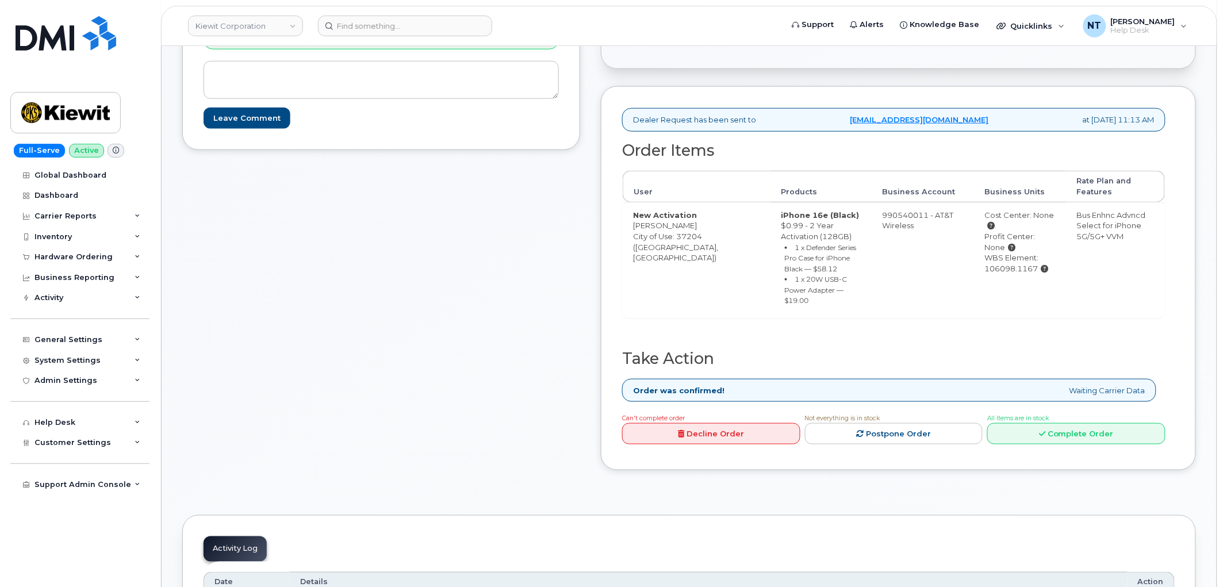
scroll to position [319, 0]
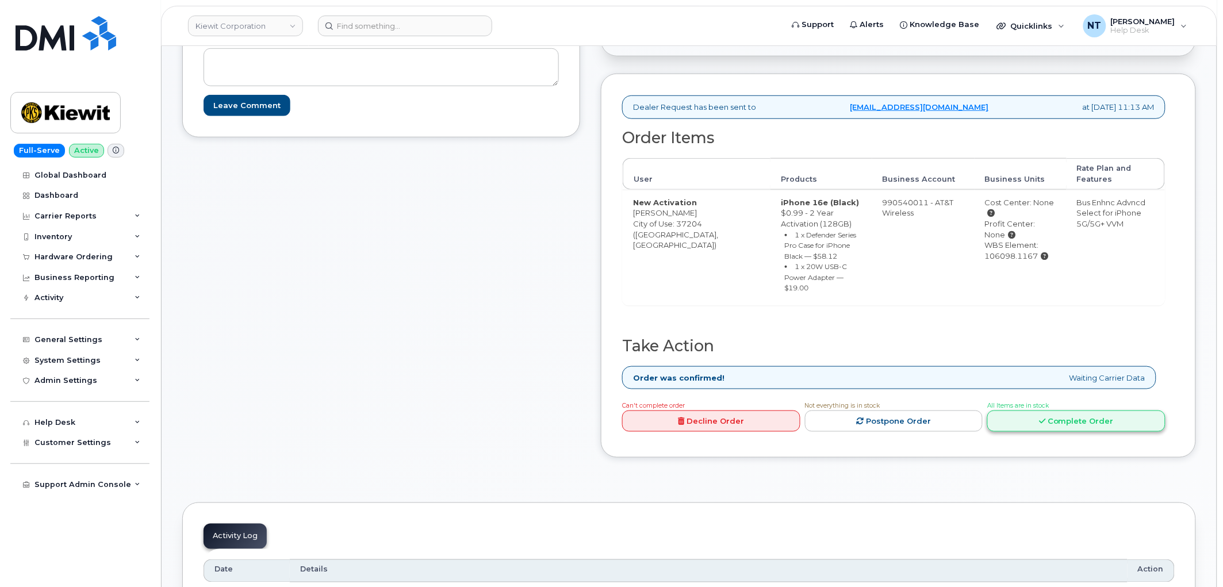
click at [1083, 428] on link "Complete Order" at bounding box center [1076, 421] width 178 height 21
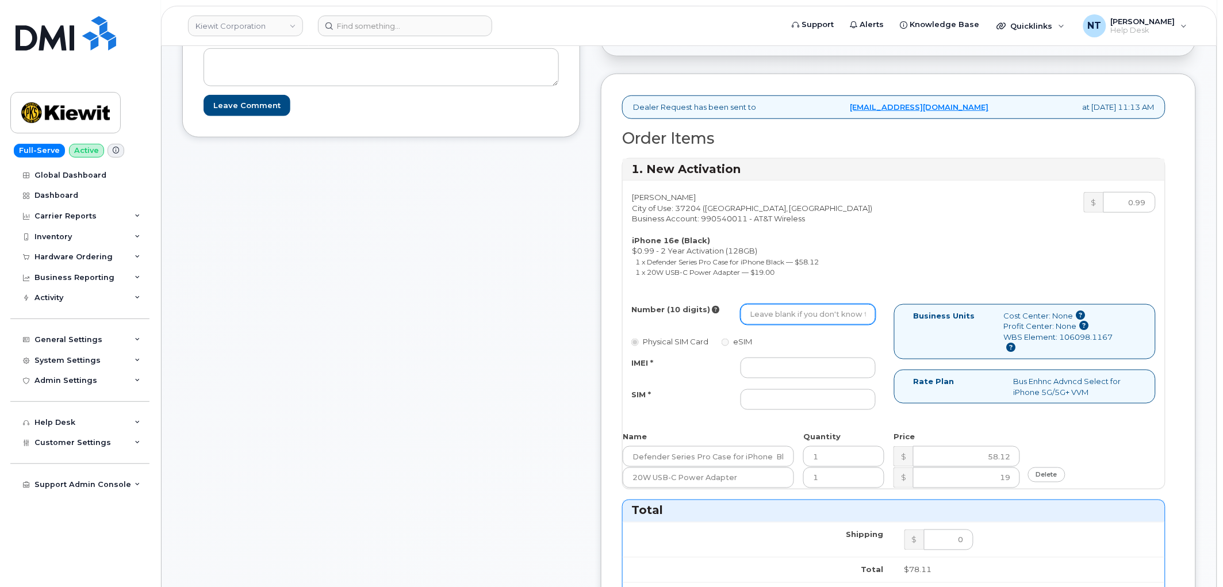
click at [842, 317] on input "Number (10 digits)" at bounding box center [809, 314] width 136 height 21
paste input "[PHONE_NUMBER]"
click at [842, 317] on input "[PHONE_NUMBER]" at bounding box center [809, 314] width 136 height 21
type input "6158563951"
click at [849, 367] on input "IMEI *" at bounding box center [809, 368] width 136 height 21
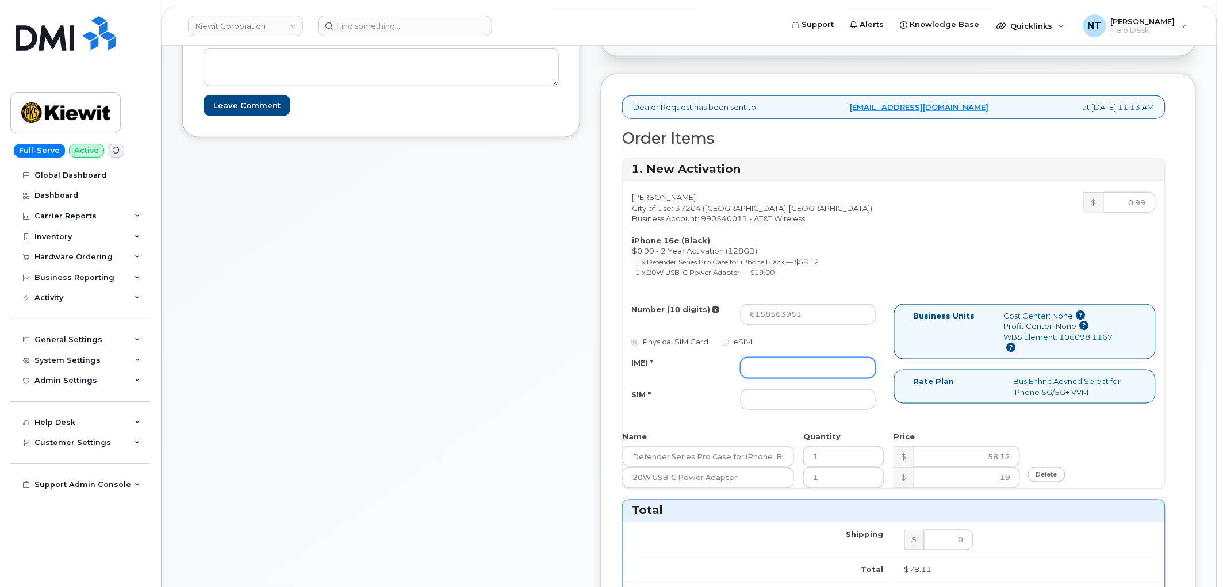
paste input "351379437877734"
type input "351379437877734"
click at [866, 410] on input "SIM *" at bounding box center [809, 399] width 136 height 21
paste input "89043052010008889625001786296924"
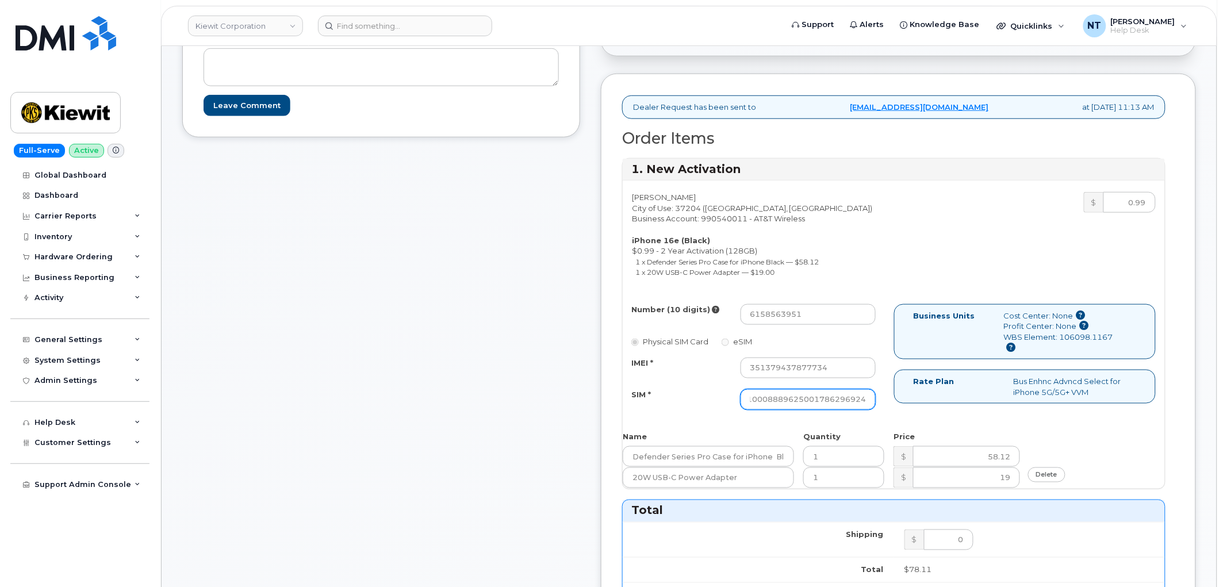
type input "89043052010008889625001786296924"
click at [478, 407] on div "Comments [EMAIL_ADDRESS][DOMAIN_NAME] Thank you for placing your order We'll se…" at bounding box center [381, 483] width 398 height 1274
drag, startPoint x: 859, startPoint y: 405, endPoint x: 939, endPoint y: 415, distance: 80.5
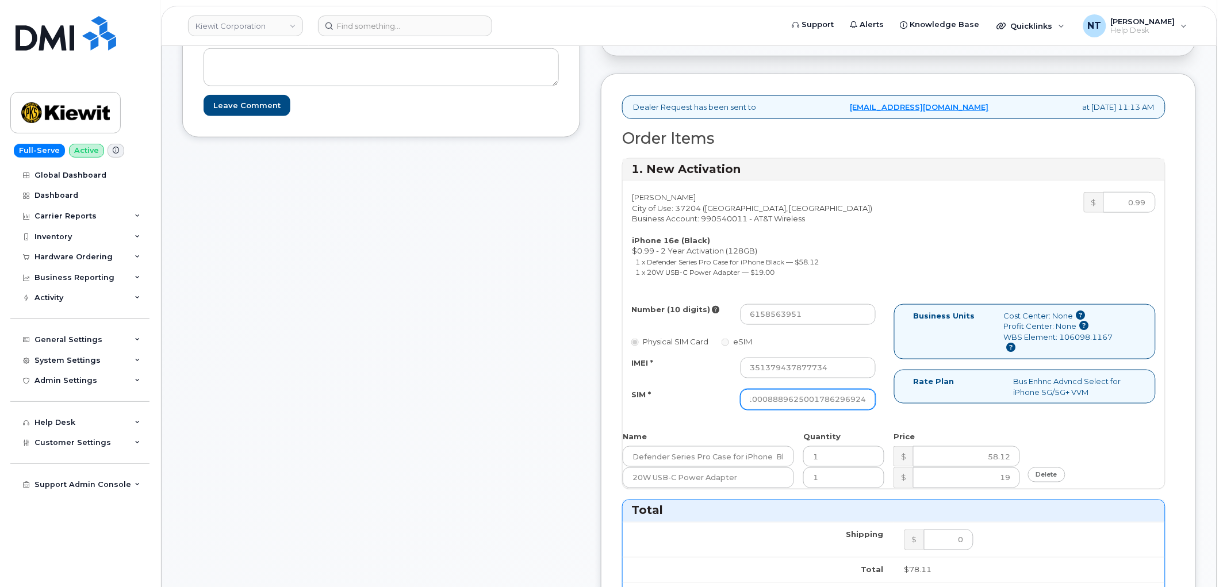
click at [939, 415] on div "Number (10 digits) 6158563951 Physical SIM Card eSIM IMEI * [CREDIT_CARD_NUMBER…" at bounding box center [894, 362] width 542 height 116
drag, startPoint x: 823, startPoint y: 317, endPoint x: 837, endPoint y: 319, distance: 14.5
click at [837, 319] on input "6158563951" at bounding box center [809, 314] width 136 height 21
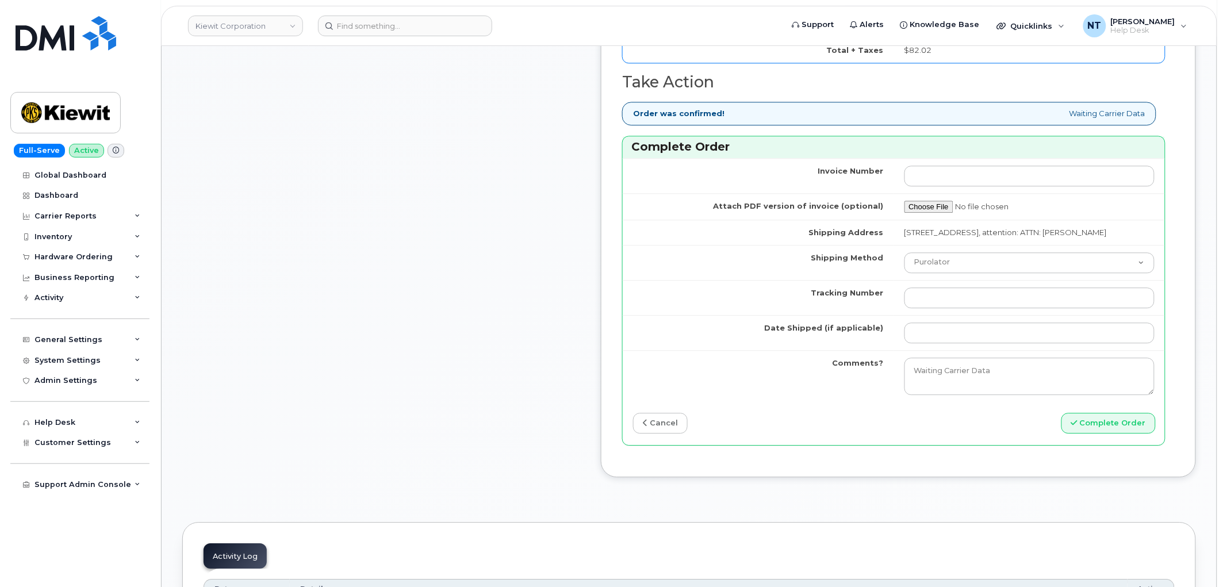
scroll to position [958, 0]
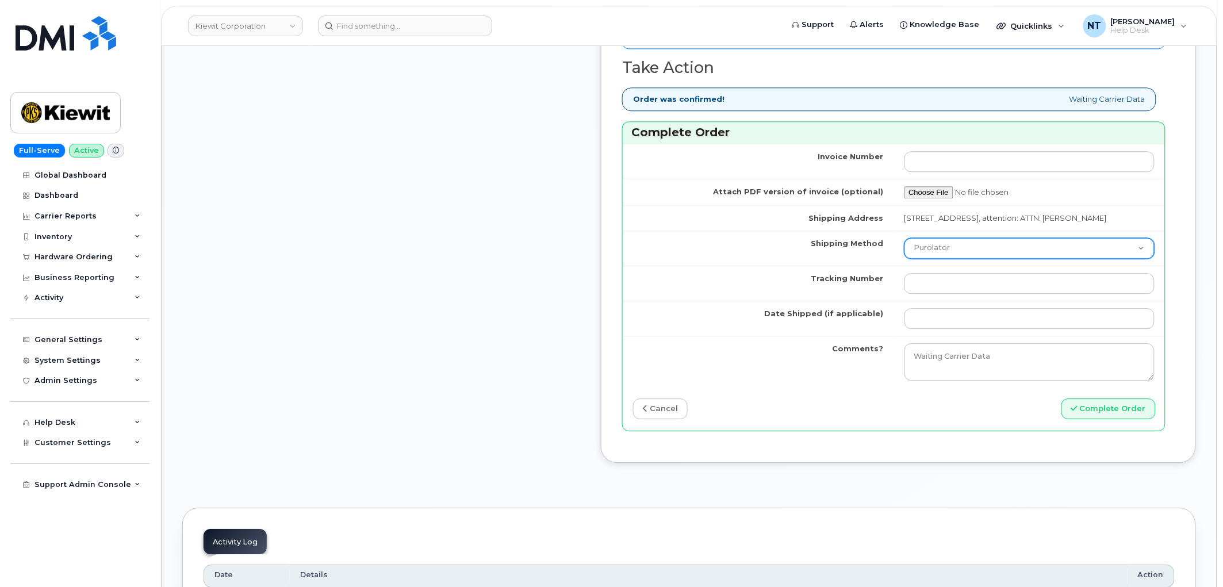
click at [975, 259] on select "Purolator UPS FedEx Canada Post Courier Other Drop Off Pick Up" at bounding box center [1030, 248] width 251 height 21
select select "FedEx"
click at [940, 254] on select "Purolator UPS FedEx Canada Post Courier Other Drop Off Pick Up" at bounding box center [1030, 248] width 251 height 21
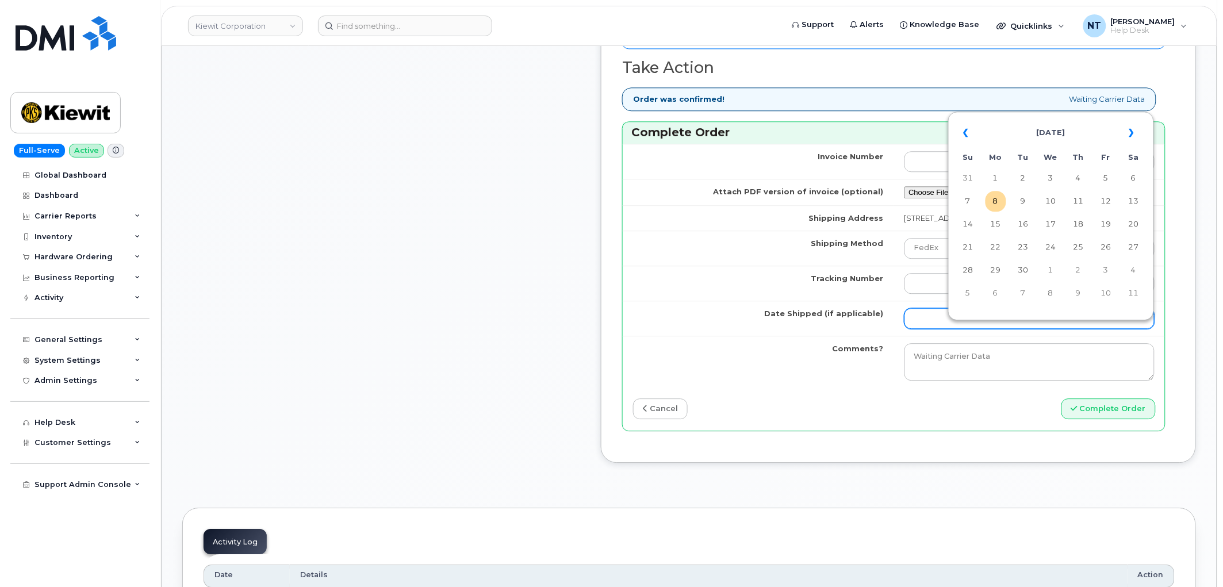
click at [976, 329] on input "Date Shipped (if applicable)" at bounding box center [1030, 318] width 251 height 21
click at [998, 207] on td "8" at bounding box center [996, 201] width 21 height 21
type input "[DATE]"
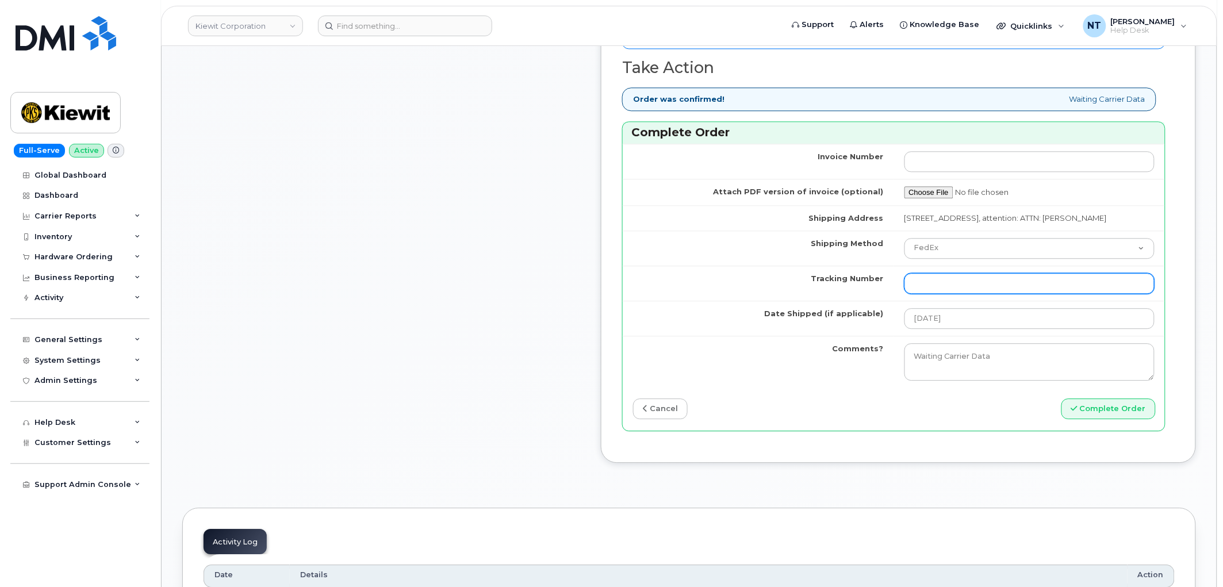
click at [1004, 294] on input "Tracking Number" at bounding box center [1030, 283] width 251 height 21
paste input "444401116444"
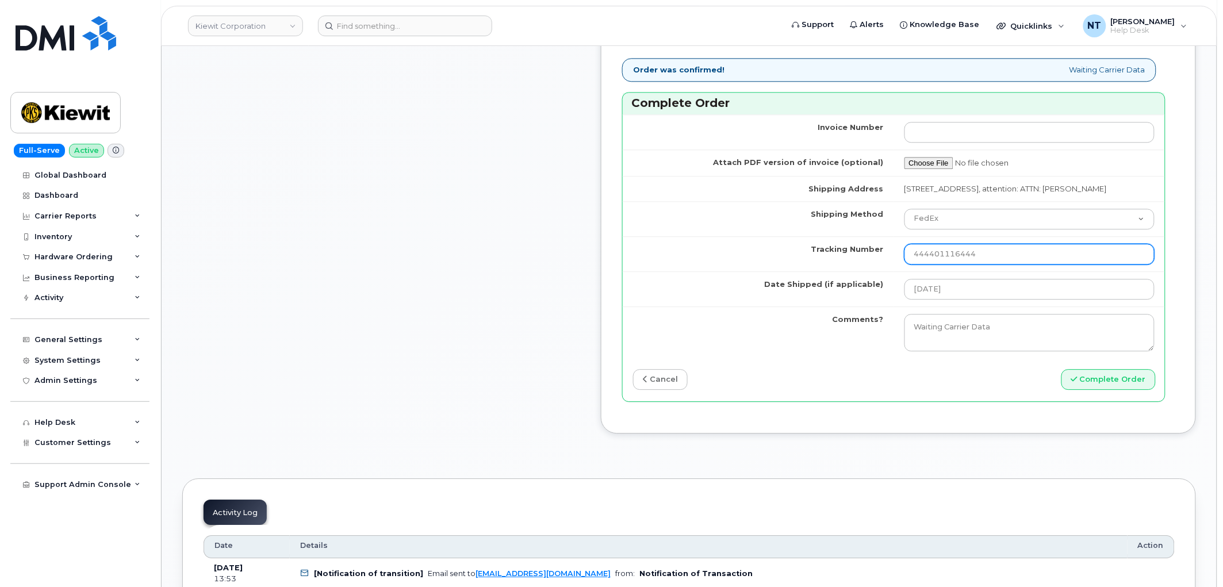
scroll to position [1022, 0]
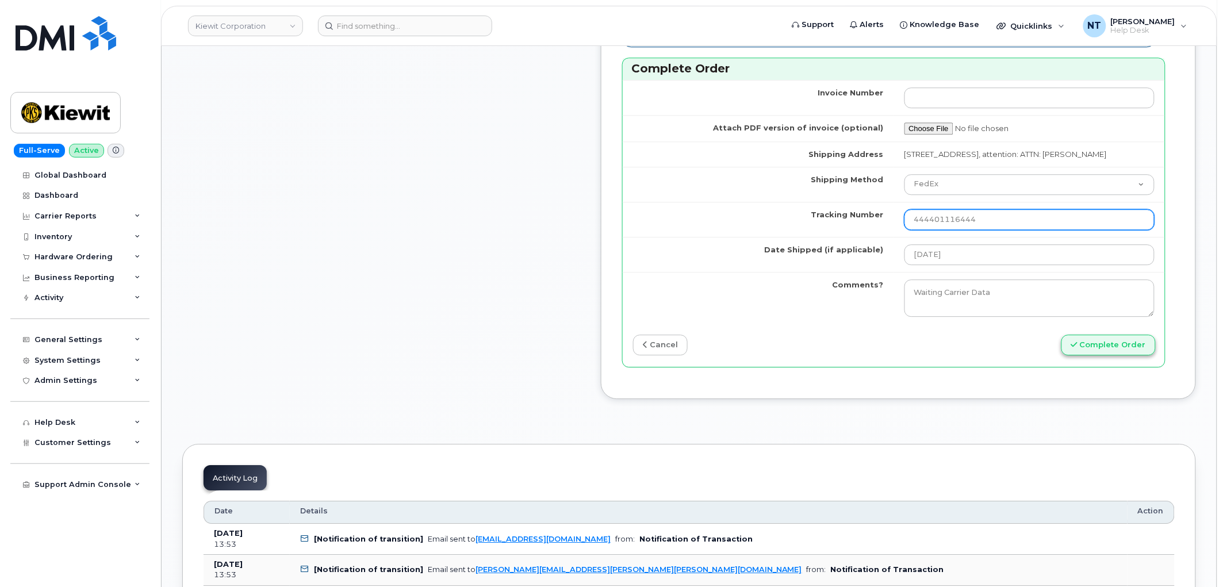
type input "444401116444"
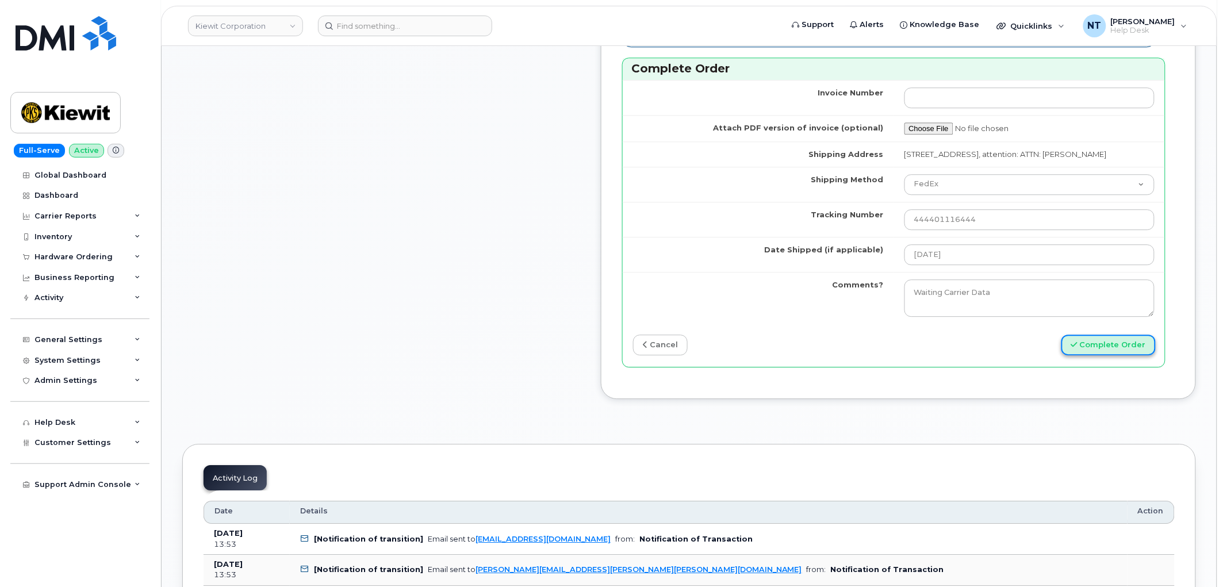
click at [1112, 356] on button "Complete Order" at bounding box center [1108, 345] width 94 height 21
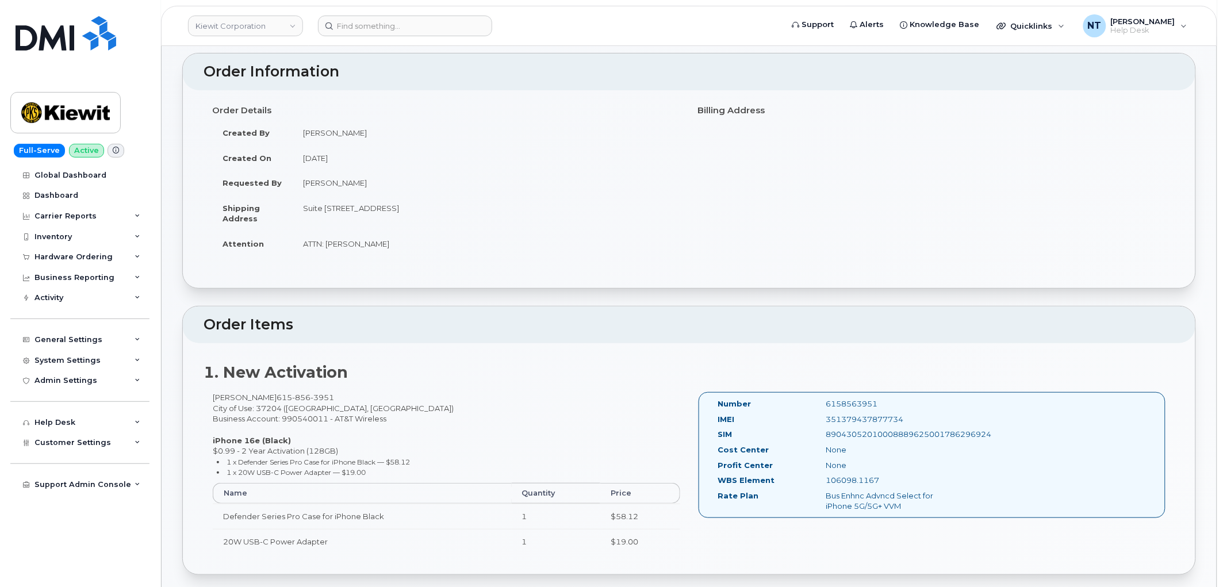
scroll to position [128, 0]
